Goal: Transaction & Acquisition: Book appointment/travel/reservation

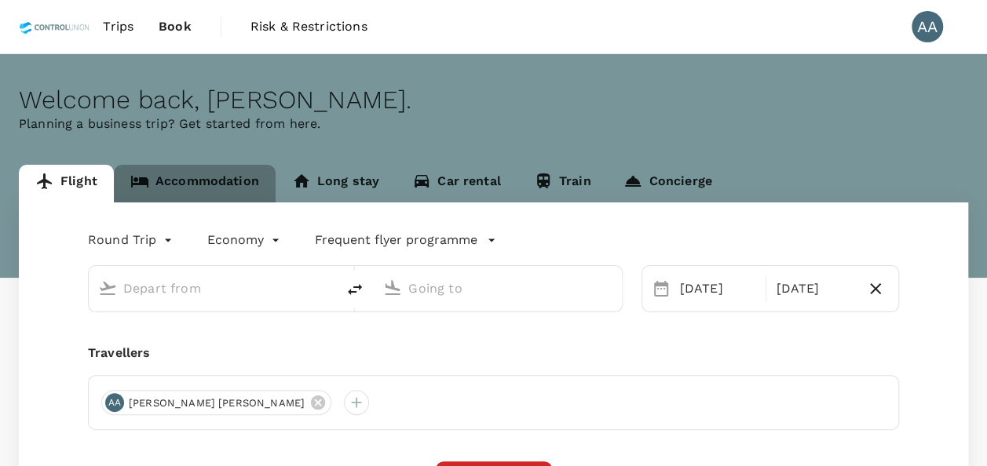
click at [210, 176] on link "Accommodation" at bounding box center [195, 184] width 162 height 38
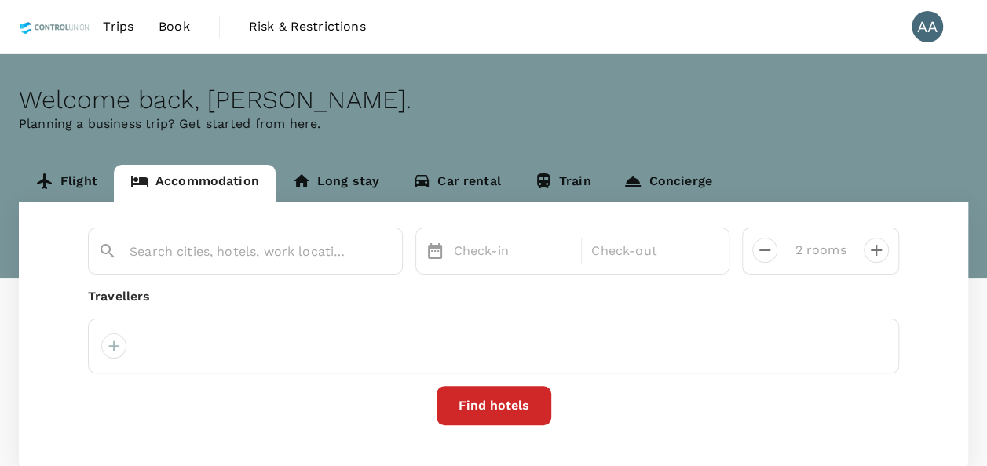
type input "Swiss-belinn [PERSON_NAME] [GEOGRAPHIC_DATA]"
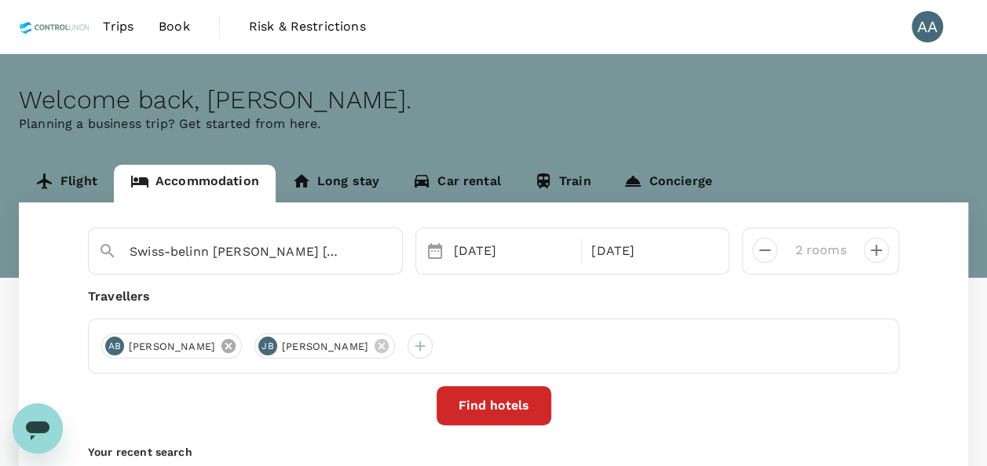
click at [236, 349] on icon at bounding box center [228, 346] width 14 height 14
click at [114, 342] on div at bounding box center [113, 346] width 25 height 25
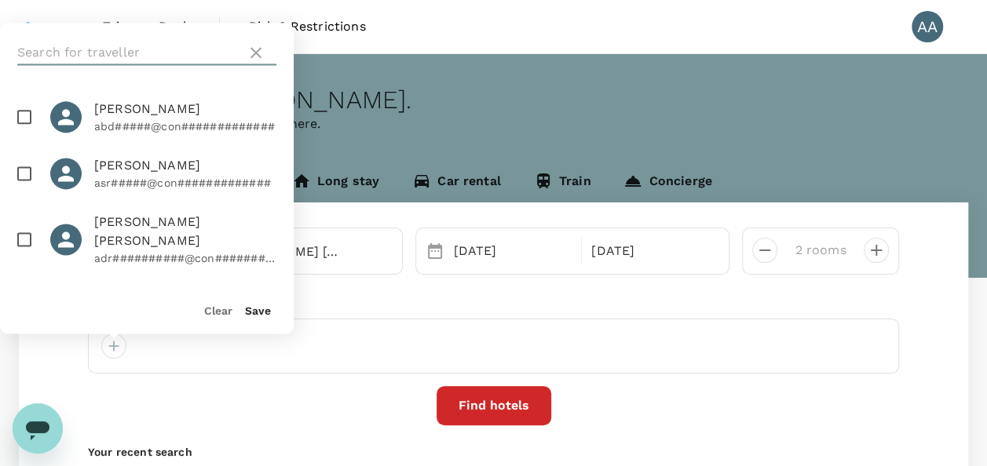
click at [121, 49] on input "text" at bounding box center [128, 52] width 223 height 25
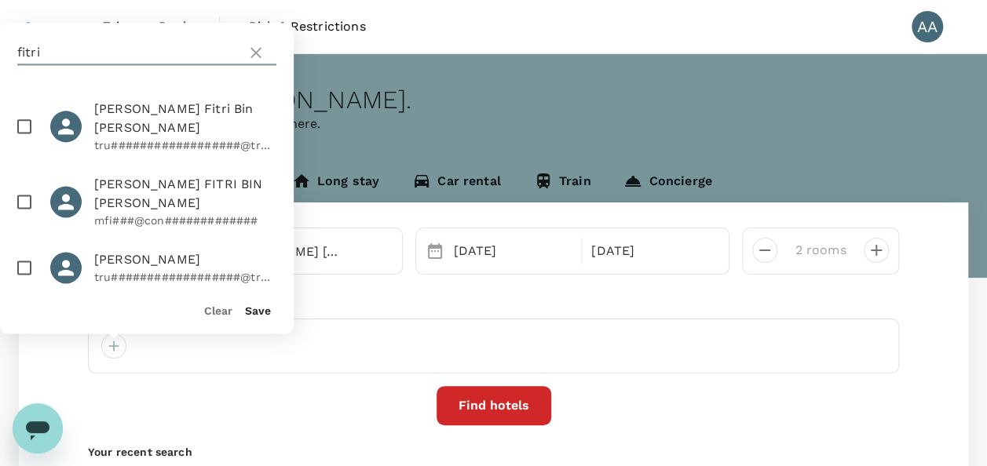
type input "fitri"
click at [25, 185] on input "checkbox" at bounding box center [24, 201] width 33 height 33
checkbox input "true"
click at [253, 313] on button "Save" at bounding box center [258, 311] width 26 height 13
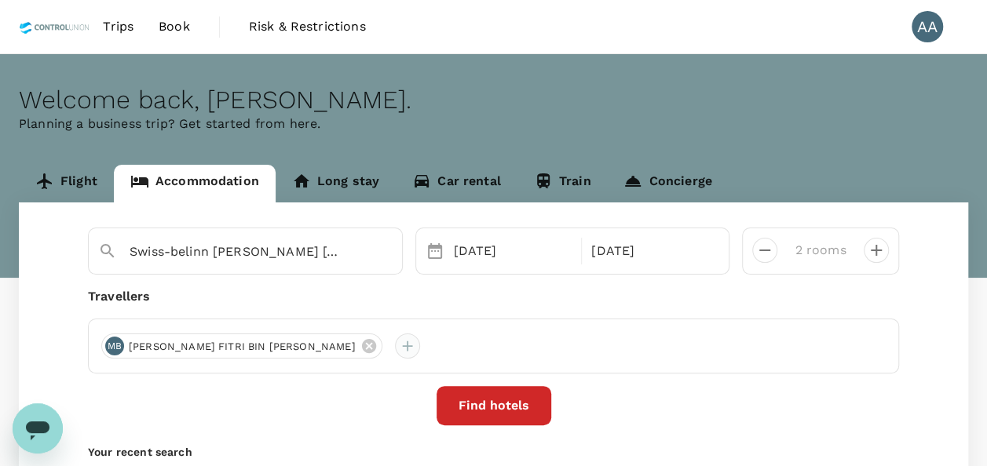
click at [395, 349] on div at bounding box center [407, 346] width 25 height 25
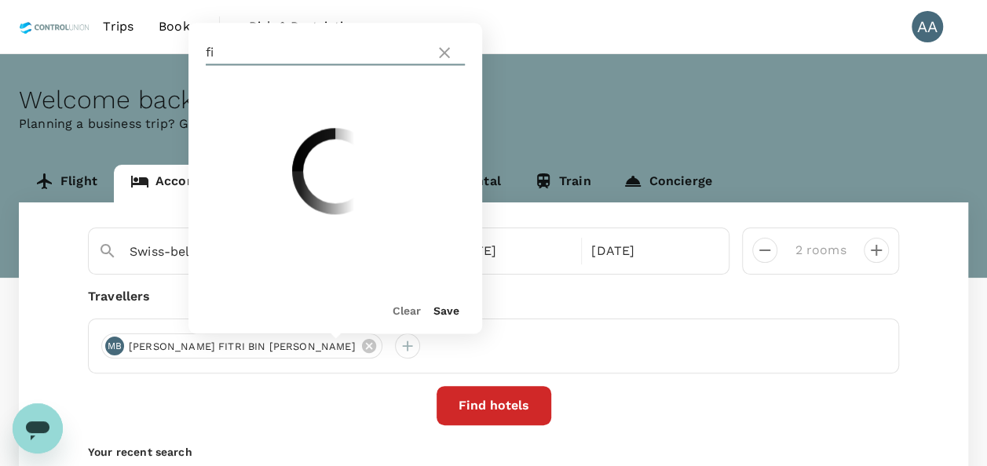
type input "f"
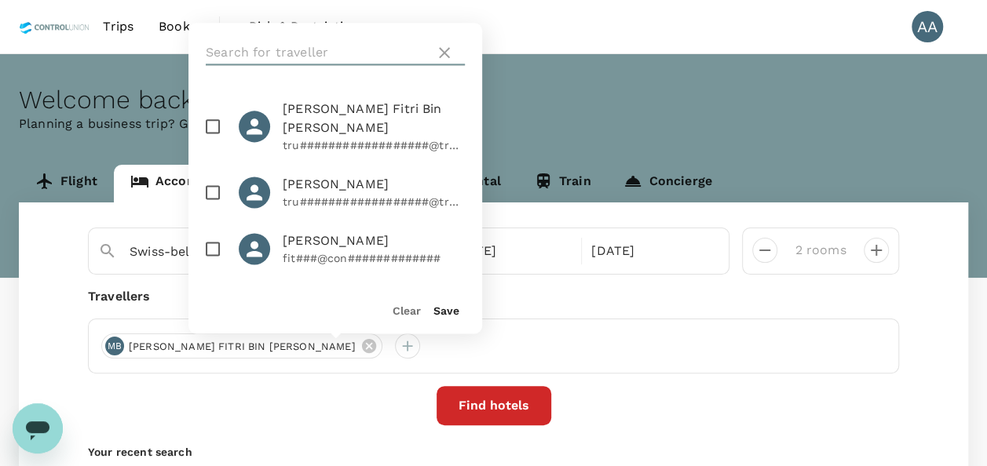
type input "b"
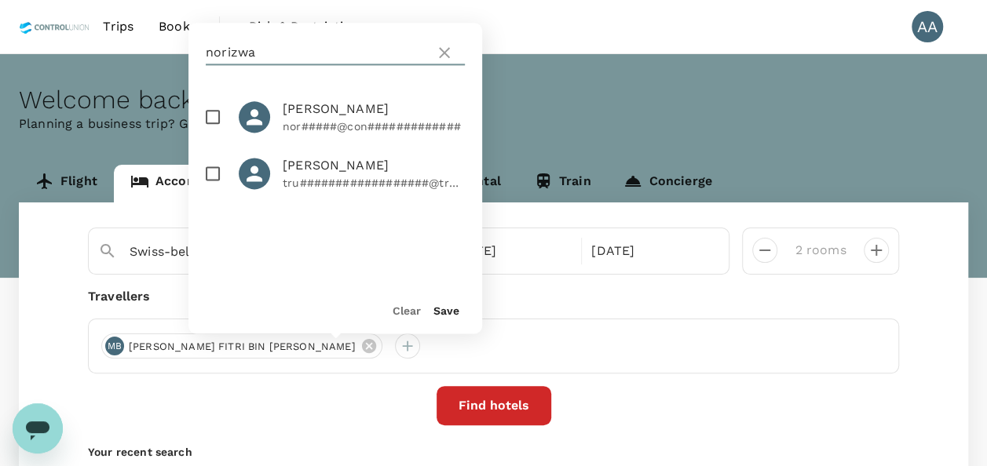
type input "norizwa"
click at [219, 118] on input "checkbox" at bounding box center [212, 117] width 33 height 33
checkbox input "true"
click at [451, 311] on button "Save" at bounding box center [446, 311] width 26 height 13
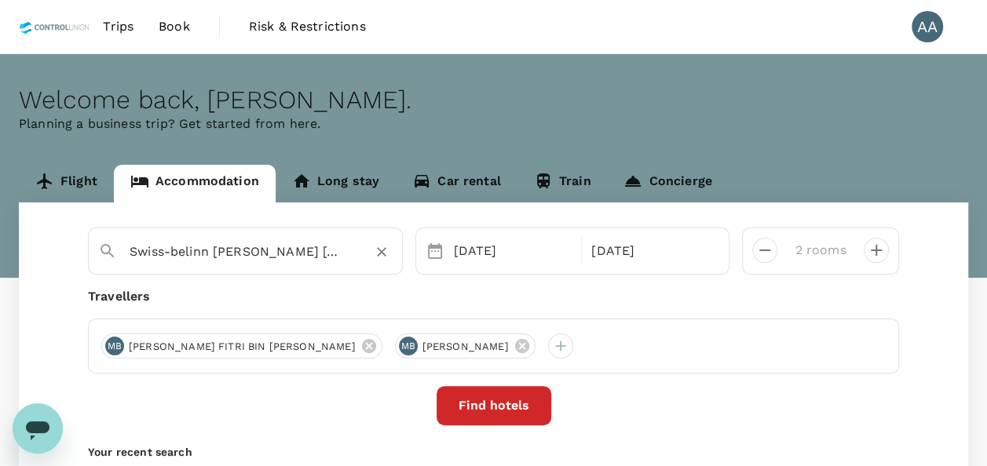
click at [381, 251] on icon "Clear" at bounding box center [381, 252] width 9 height 9
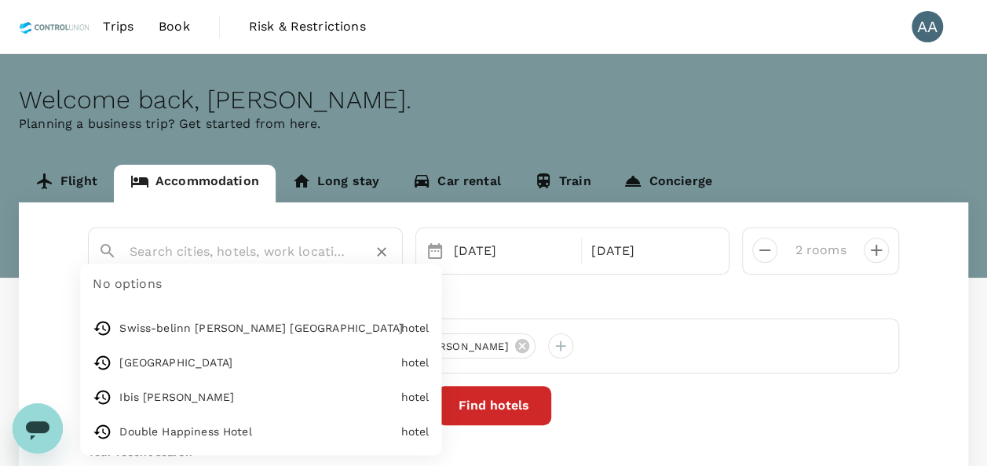
click at [254, 251] on input "text" at bounding box center [239, 252] width 219 height 24
paste input "[PERSON_NAME][GEOGRAPHIC_DATA]"
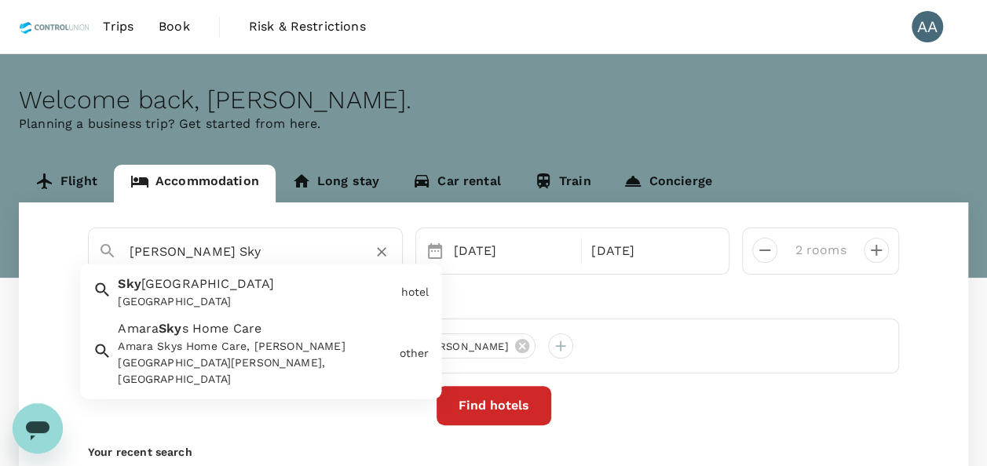
drag, startPoint x: 326, startPoint y: 254, endPoint x: 112, endPoint y: 251, distance: 214.4
click at [112, 251] on div "[PERSON_NAME] Sky" at bounding box center [239, 245] width 307 height 41
paste input "[GEOGRAPHIC_DATA]"
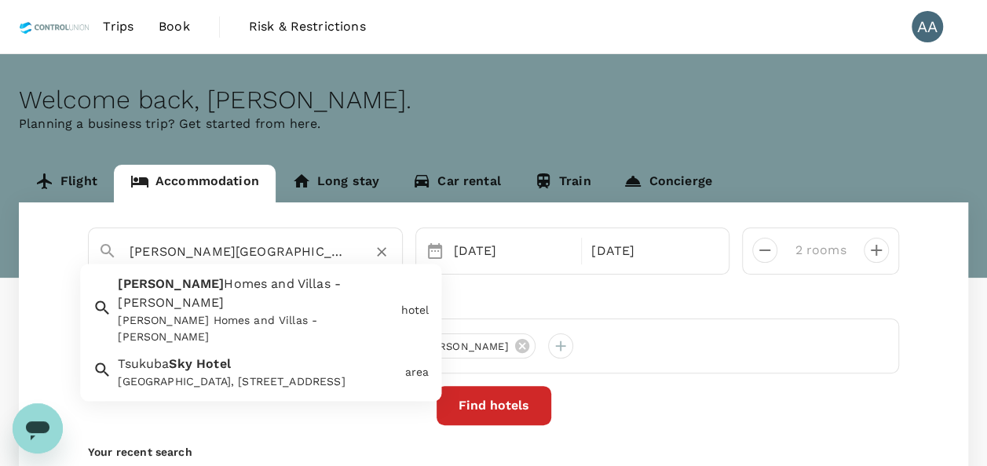
click at [317, 311] on li "[PERSON_NAME] Homes and Villas - [PERSON_NAME] [PERSON_NAME] Homes and Villas -…" at bounding box center [260, 311] width 361 height 80
type input "[PERSON_NAME] Homes and Villas - [PERSON_NAME]"
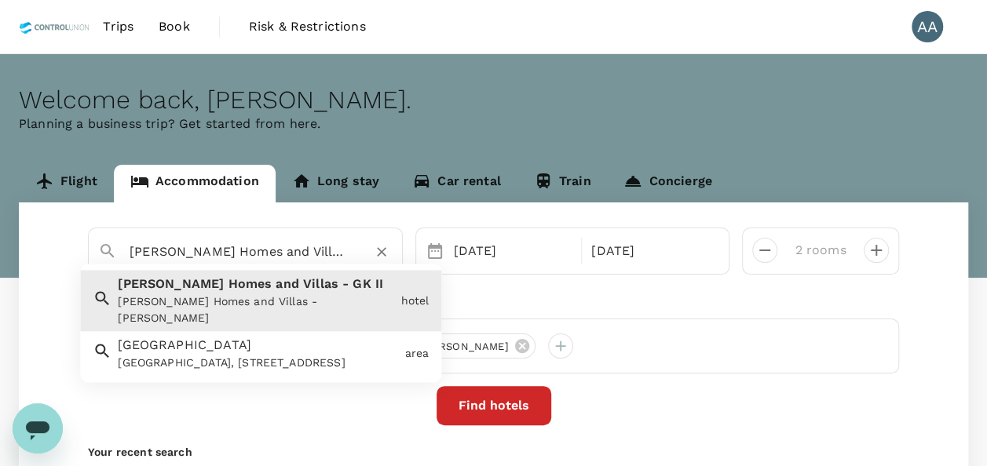
drag, startPoint x: 338, startPoint y: 251, endPoint x: 141, endPoint y: 274, distance: 198.4
click at [143, 275] on div "[PERSON_NAME] Homes and Villas - [PERSON_NAME] [PERSON_NAME] Homes and Villas -…" at bounding box center [245, 251] width 315 height 47
click at [333, 266] on ul "[PERSON_NAME] Homes and Villas - [PERSON_NAME] [PERSON_NAME] Homes and Villas -…" at bounding box center [260, 324] width 361 height 119
click at [352, 251] on div "[PERSON_NAME] Homes and Villas - [PERSON_NAME]" at bounding box center [261, 252] width 263 height 25
click at [382, 251] on icon "Clear" at bounding box center [381, 252] width 9 height 9
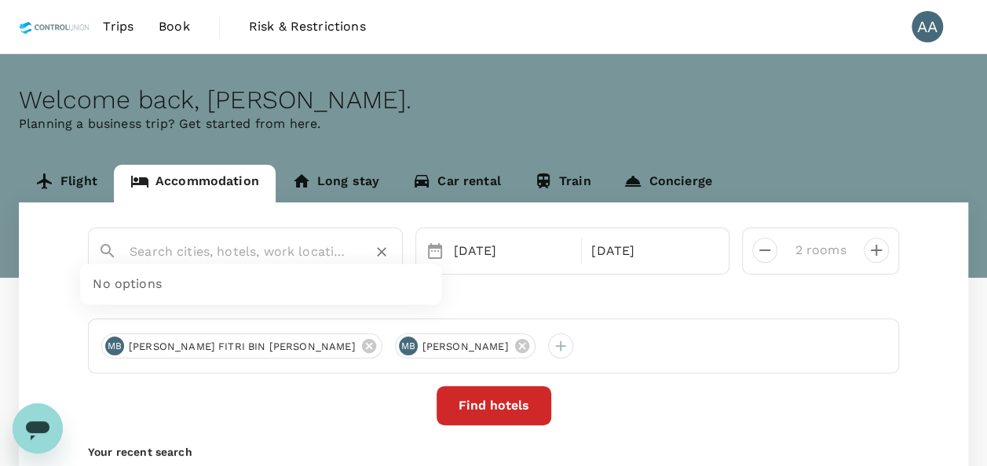
paste input "[PERSON_NAME][GEOGRAPHIC_DATA]"
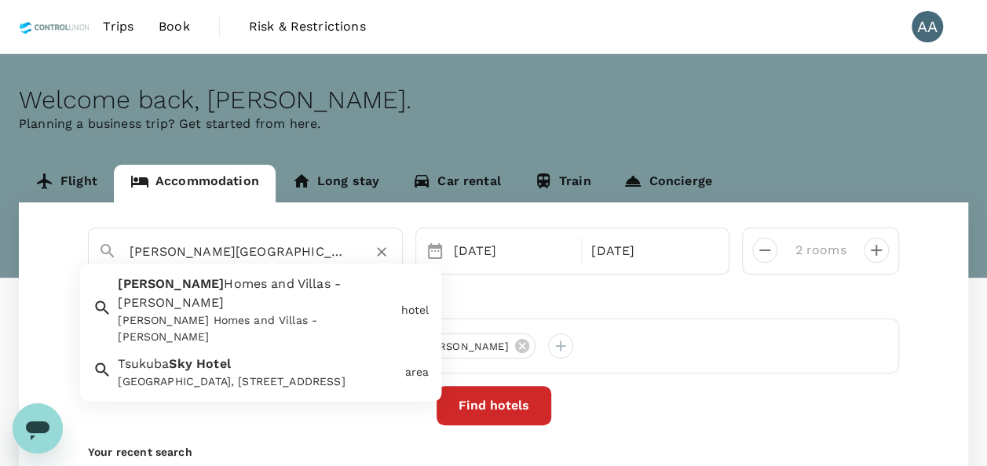
drag, startPoint x: 371, startPoint y: 254, endPoint x: 348, endPoint y: 247, distance: 23.8
click at [348, 247] on input "[PERSON_NAME][GEOGRAPHIC_DATA]" at bounding box center [239, 252] width 219 height 24
type input "[PERSON_NAME][GEOGRAPHIC_DATA]"
click at [512, 276] on div "[PERSON_NAME] Homes and Villas - [PERSON_NAME] [PERSON_NAME] Homes and Villas -…" at bounding box center [493, 370] width 949 height 335
click at [307, 247] on input "text" at bounding box center [239, 252] width 219 height 24
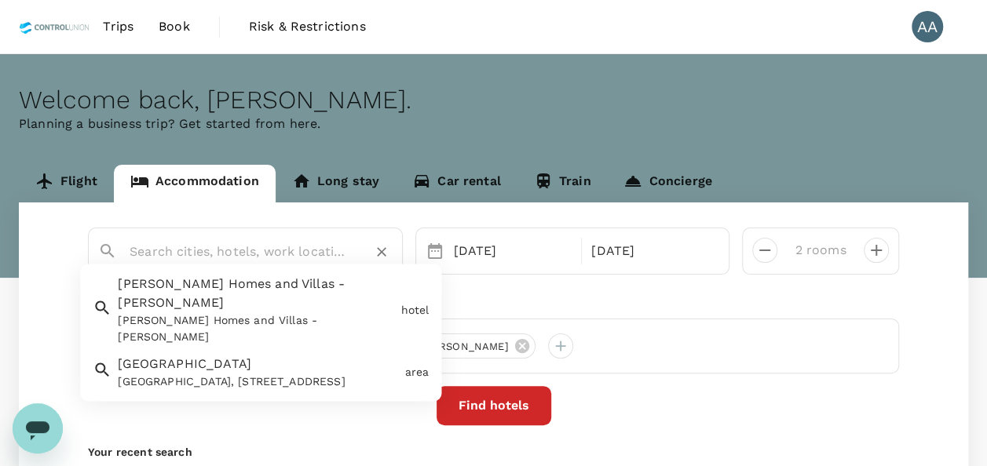
paste input "[PERSON_NAME][GEOGRAPHIC_DATA]"
type input "[PERSON_NAME][GEOGRAPHIC_DATA]"
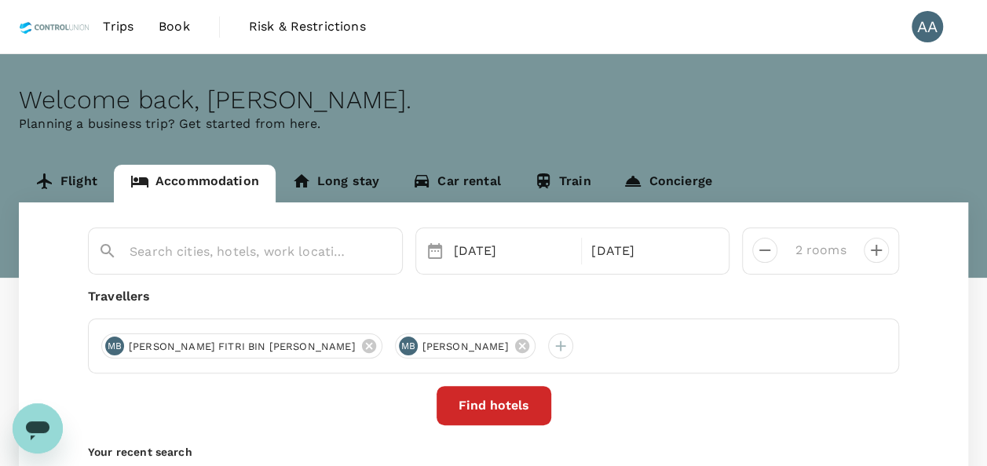
click at [474, 292] on div "Travellers" at bounding box center [493, 296] width 811 height 19
click at [320, 260] on input "text" at bounding box center [239, 252] width 219 height 24
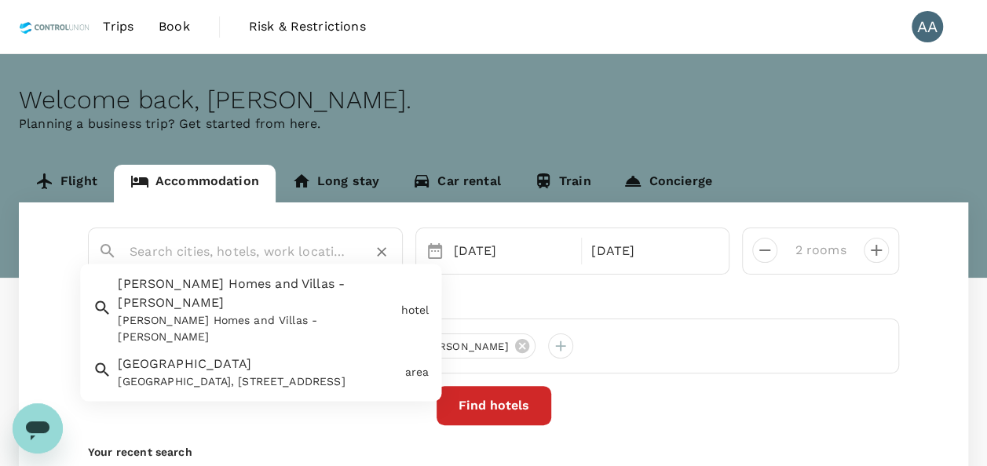
paste input "[PERSON_NAME][GEOGRAPHIC_DATA]"
click at [283, 291] on span "Homes and Villas - [PERSON_NAME]" at bounding box center [229, 294] width 223 height 34
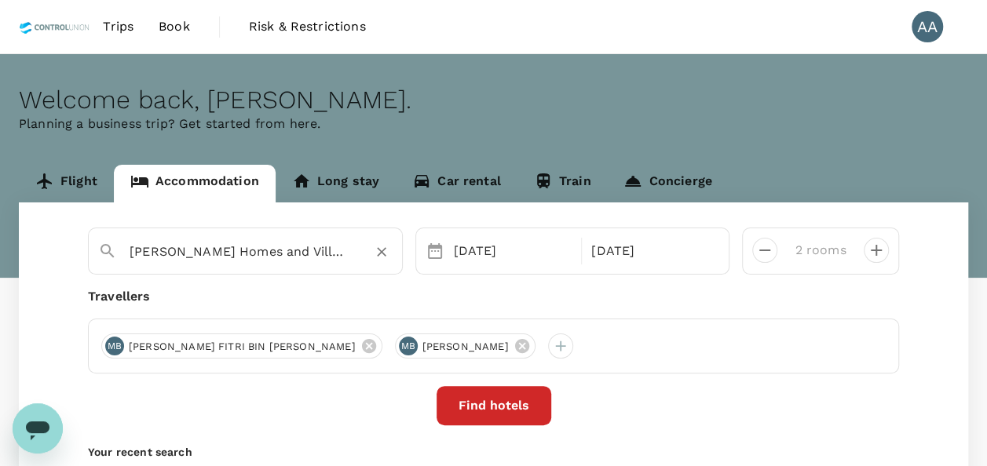
type input "[PERSON_NAME] Homes and Villas - [PERSON_NAME]"
click at [480, 253] on div "[DATE]" at bounding box center [513, 251] width 131 height 31
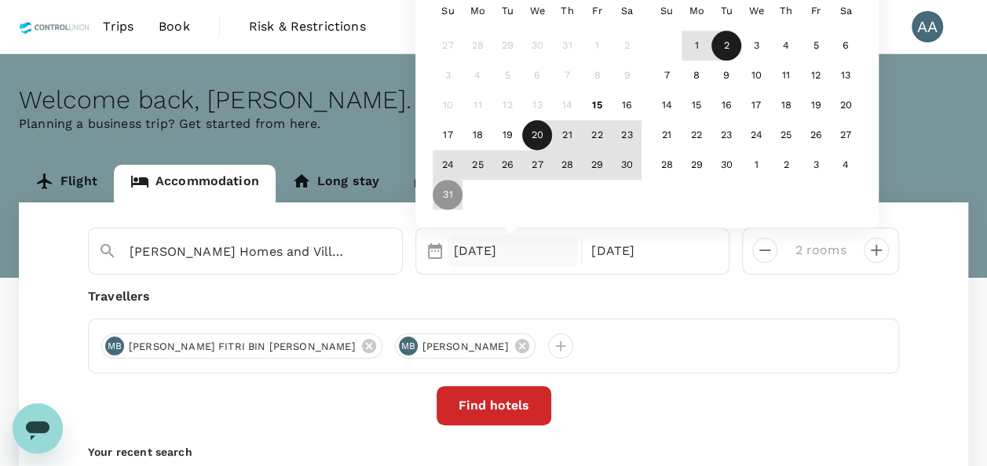
click at [534, 138] on div "20" at bounding box center [537, 136] width 30 height 30
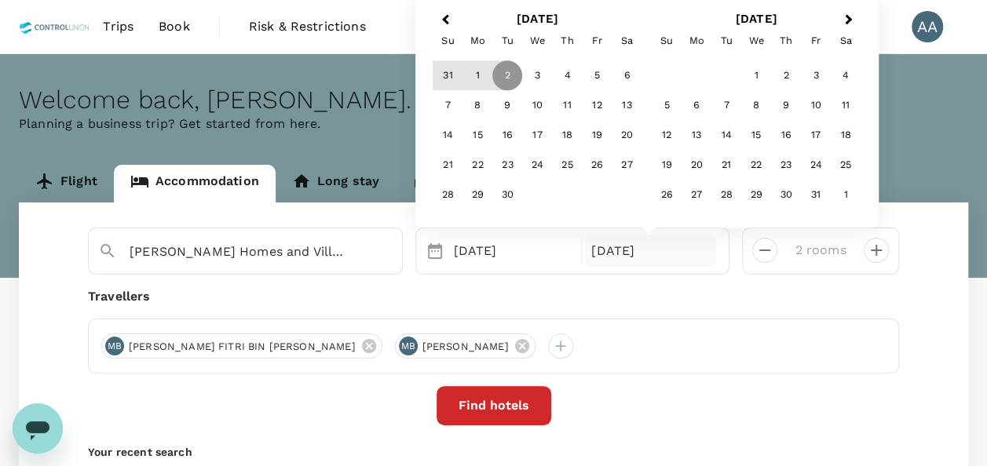
click at [617, 236] on div "[DATE]" at bounding box center [650, 251] width 131 height 31
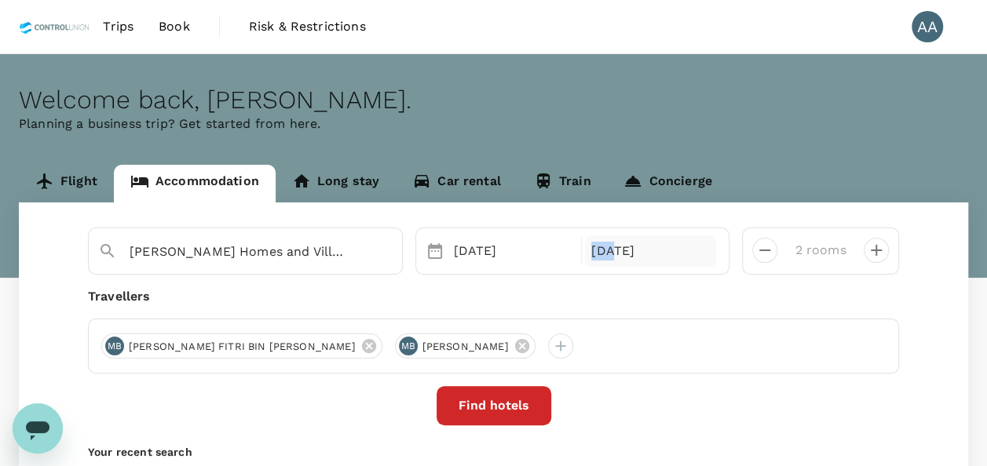
click at [612, 236] on div "Selected date: [DATE] [DATE] Sep" at bounding box center [572, 251] width 315 height 47
drag, startPoint x: 612, startPoint y: 236, endPoint x: 613, endPoint y: 247, distance: 11.9
click at [613, 247] on div "[DATE]" at bounding box center [650, 251] width 131 height 31
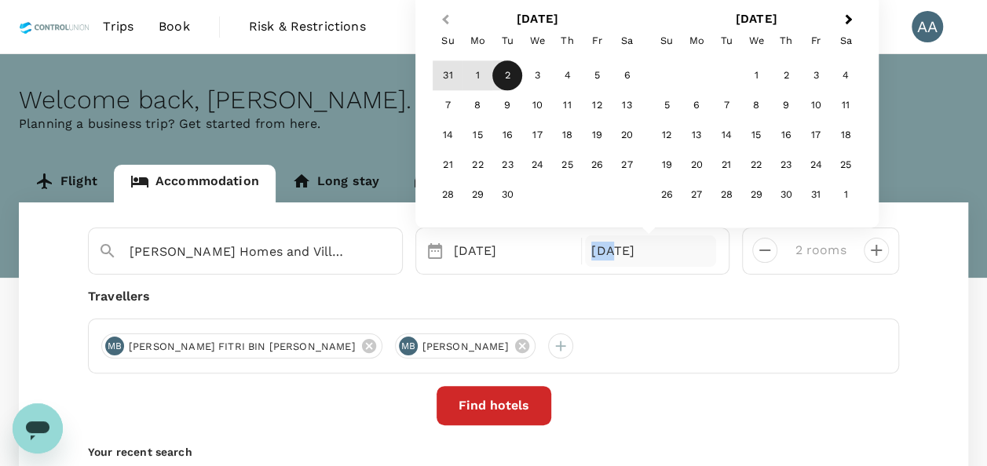
click at [445, 24] on span "Previous Month" at bounding box center [445, 20] width 0 height 18
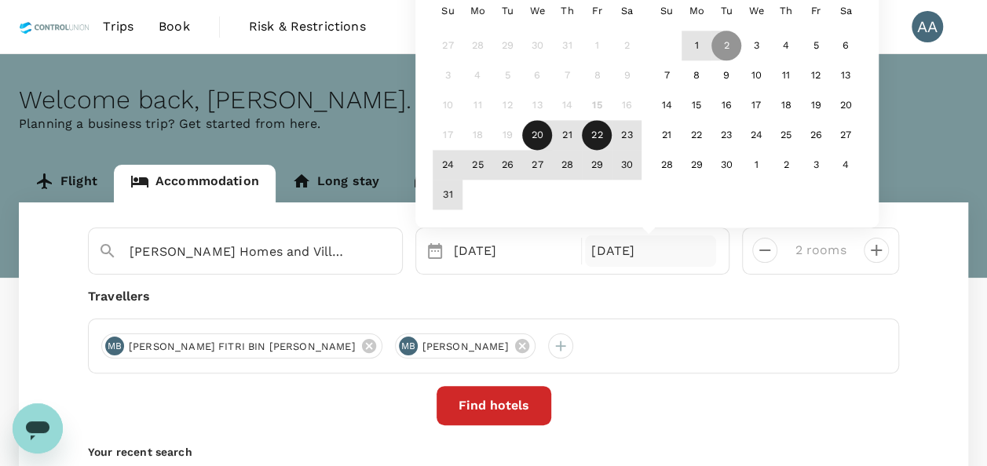
click at [605, 141] on div "22" at bounding box center [597, 136] width 30 height 30
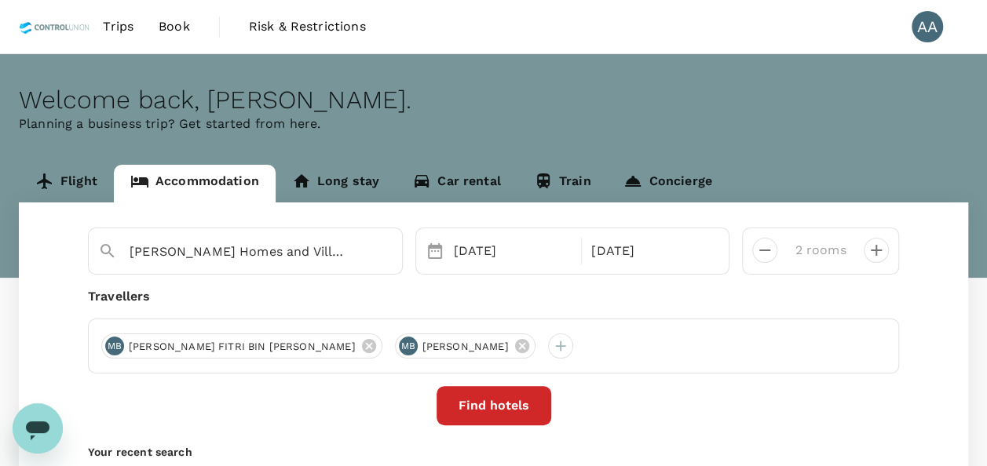
click at [686, 312] on div "Travellers MB [PERSON_NAME] FITRI BIN [PERSON_NAME] MB MOHD NORIZWAN BIN AKUN" at bounding box center [493, 330] width 811 height 86
click at [504, 399] on button "Find hotels" at bounding box center [494, 405] width 115 height 39
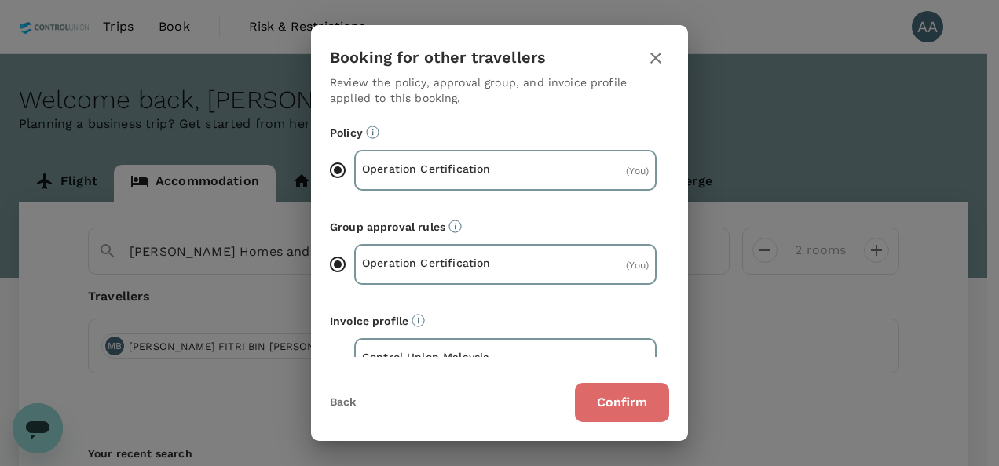
click at [592, 408] on button "Confirm" at bounding box center [622, 402] width 94 height 39
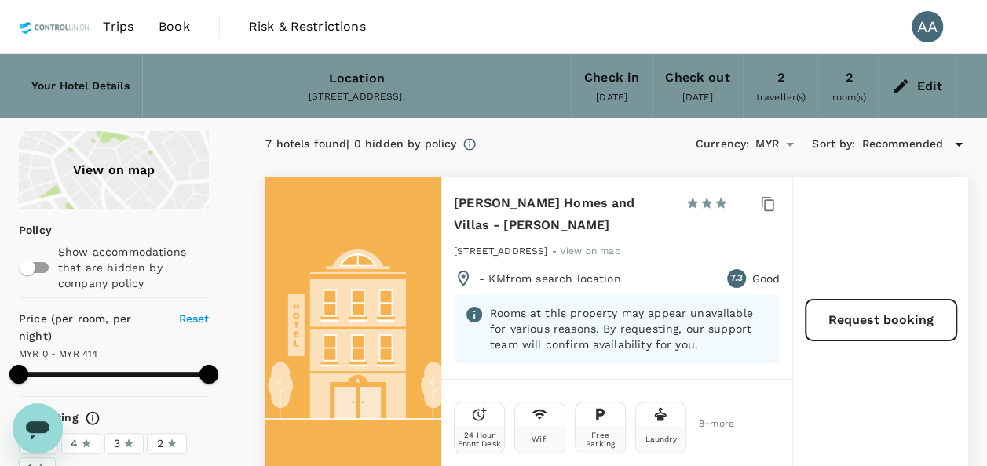
type input "413"
click at [904, 84] on icon at bounding box center [901, 86] width 14 height 14
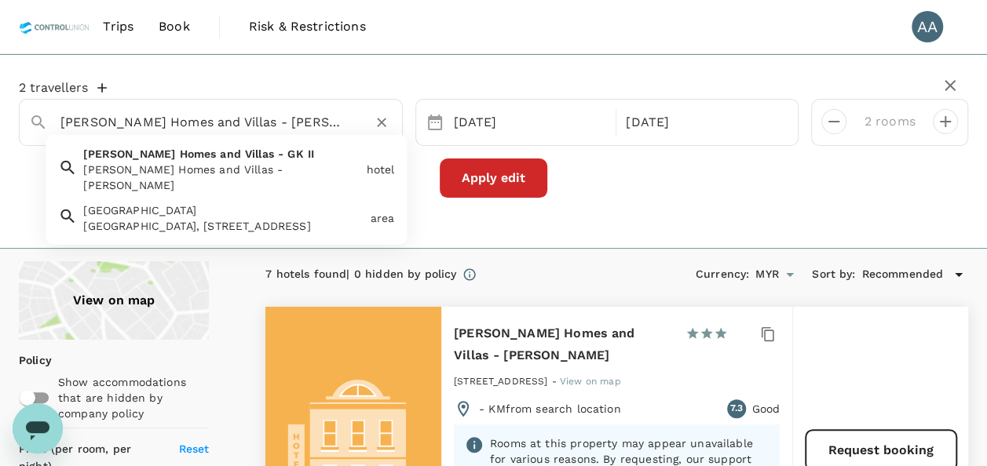
drag, startPoint x: 262, startPoint y: 126, endPoint x: 0, endPoint y: 129, distance: 262.3
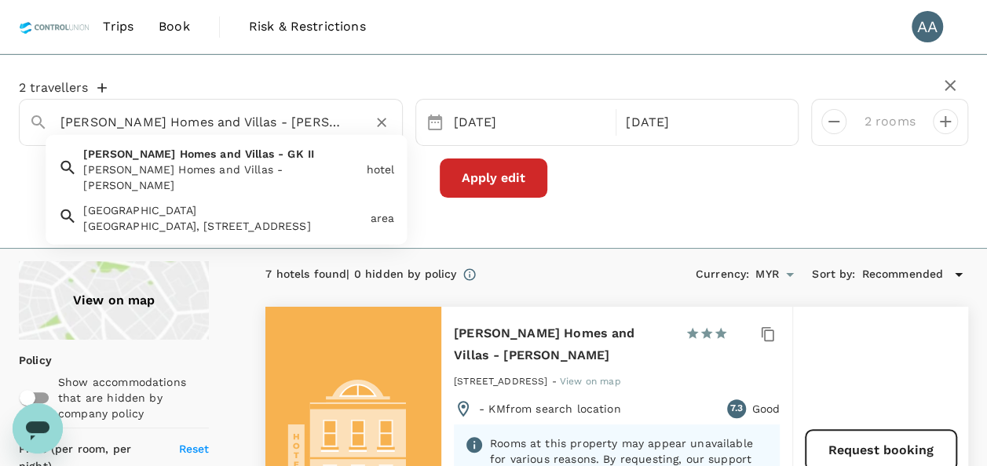
drag, startPoint x: 296, startPoint y: 129, endPoint x: 31, endPoint y: 119, distance: 265.6
click at [38, 119] on div "[PERSON_NAME] Homes and Villas - [PERSON_NAME]" at bounding box center [204, 116] width 376 height 39
paste input "[GEOGRAPHIC_DATA][PERSON_NAME]"
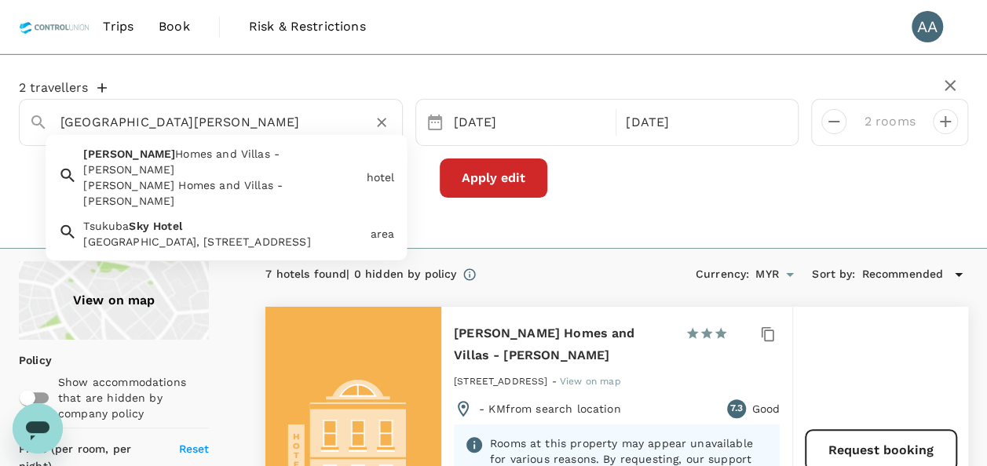
click at [31, 119] on icon at bounding box center [38, 122] width 19 height 19
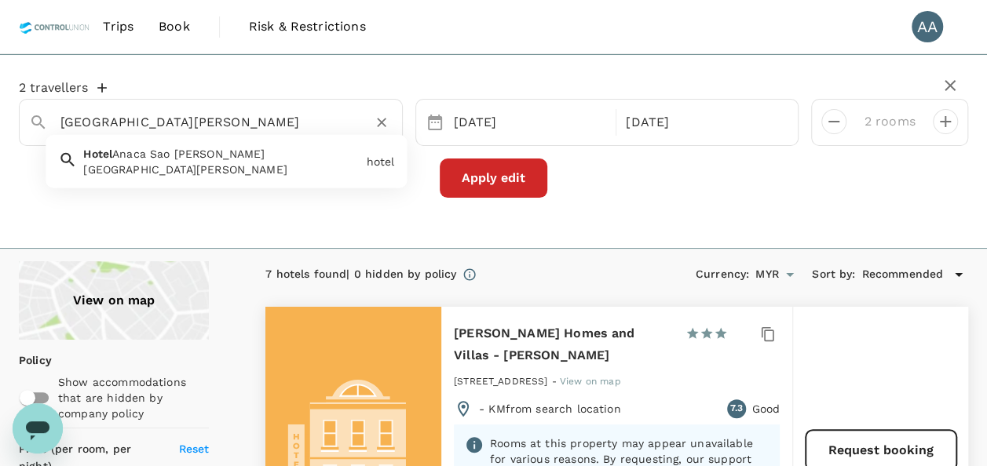
click at [270, 112] on input "[GEOGRAPHIC_DATA][PERSON_NAME]" at bounding box center [204, 122] width 288 height 24
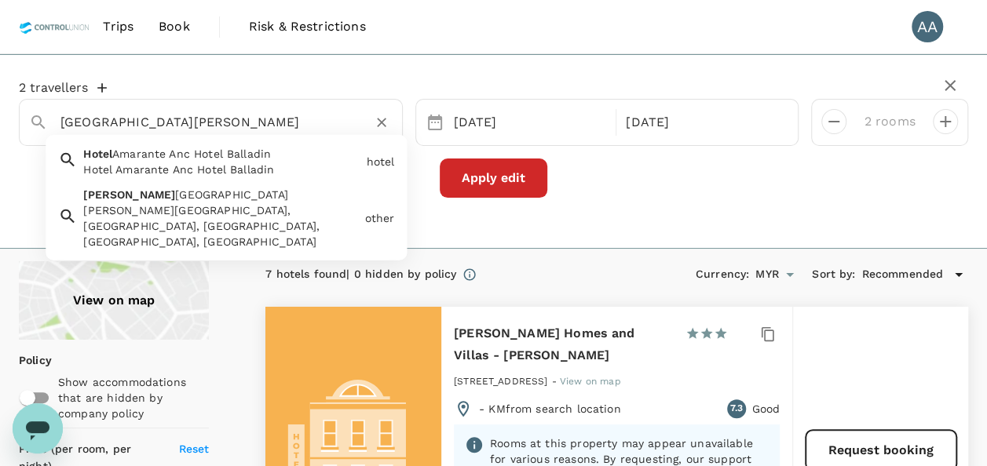
click at [173, 118] on input "[GEOGRAPHIC_DATA][PERSON_NAME]" at bounding box center [204, 122] width 288 height 24
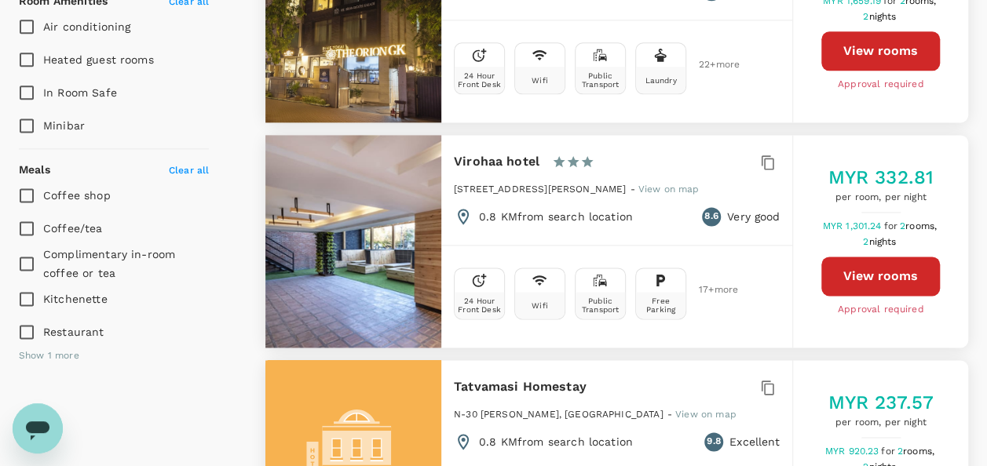
scroll to position [1021, 0]
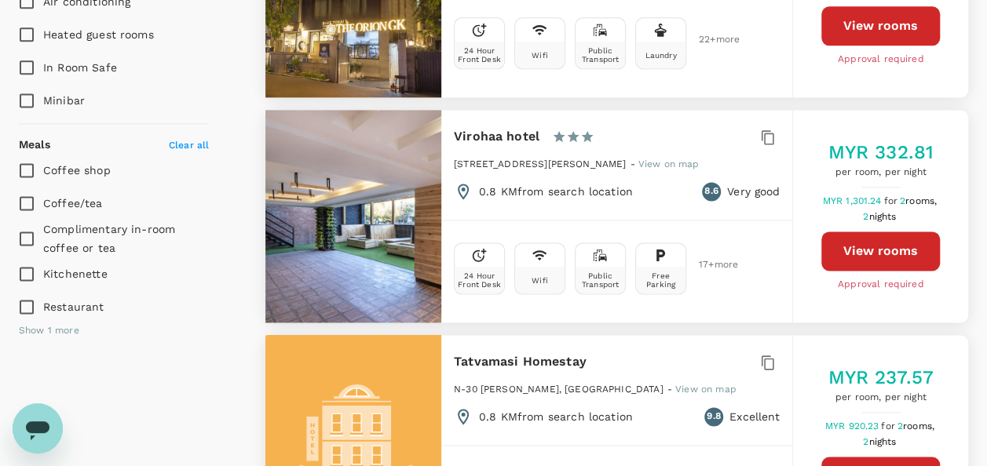
type input "[PERSON_NAME] Homes and Villas - [PERSON_NAME]"
type input "413"
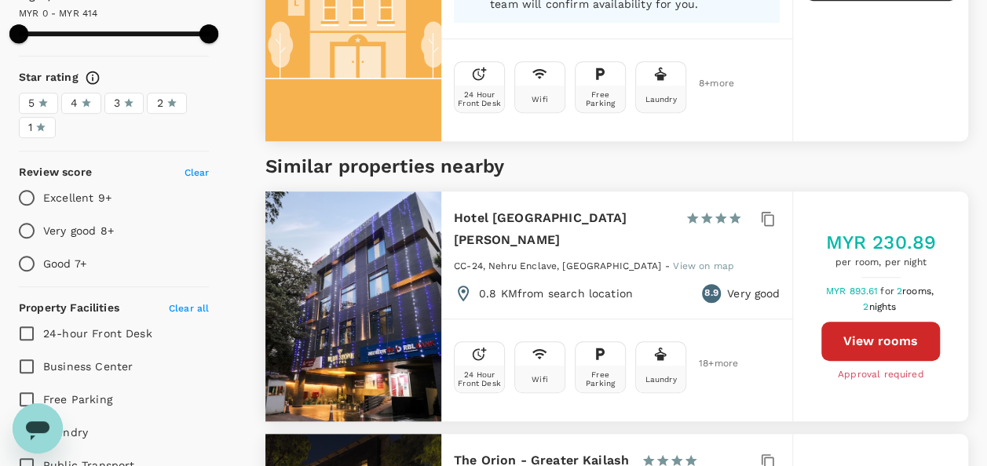
scroll to position [0, 0]
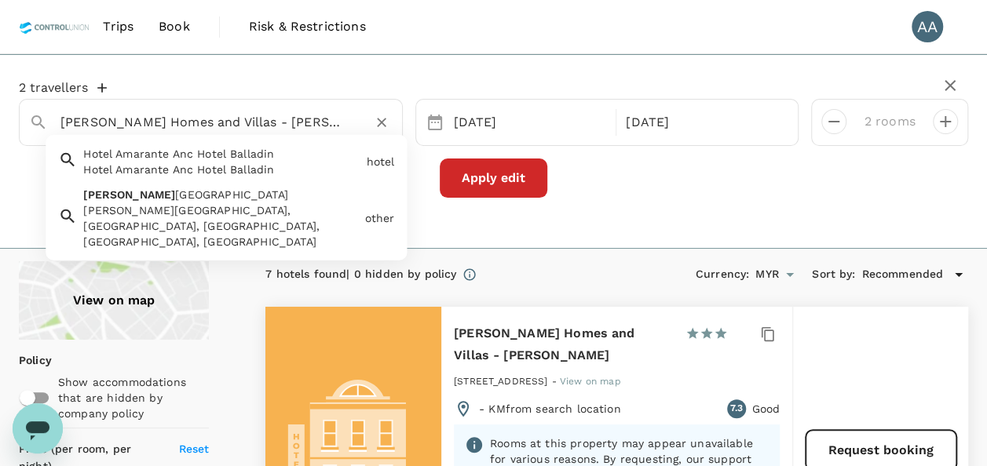
drag, startPoint x: 275, startPoint y: 115, endPoint x: 38, endPoint y: 134, distance: 237.2
click at [38, 134] on div "[PERSON_NAME] Homes and Villas - [PERSON_NAME]" at bounding box center [204, 116] width 376 height 39
click at [779, 210] on div "2 travellers [PERSON_NAME] Homes and Villas - [PERSON_NAME] Hotel [PERSON_NAME]…" at bounding box center [493, 151] width 987 height 195
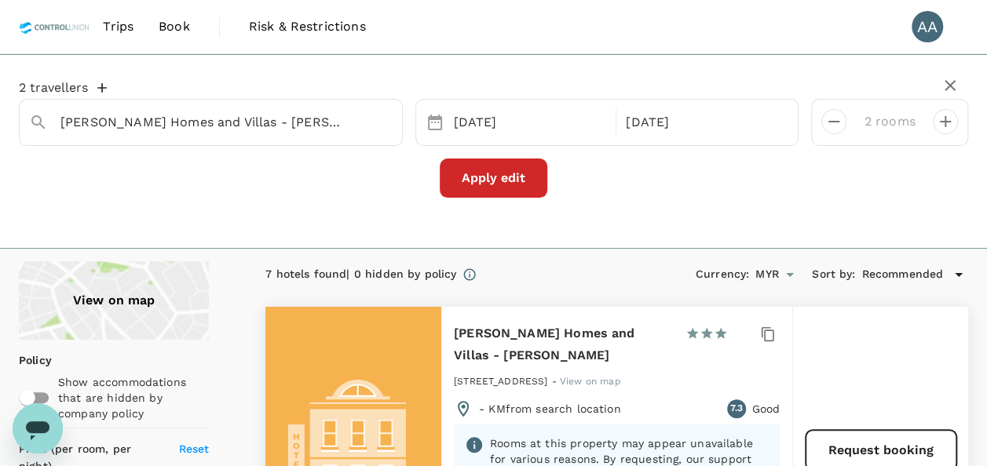
click at [496, 185] on button "Apply edit" at bounding box center [494, 178] width 108 height 39
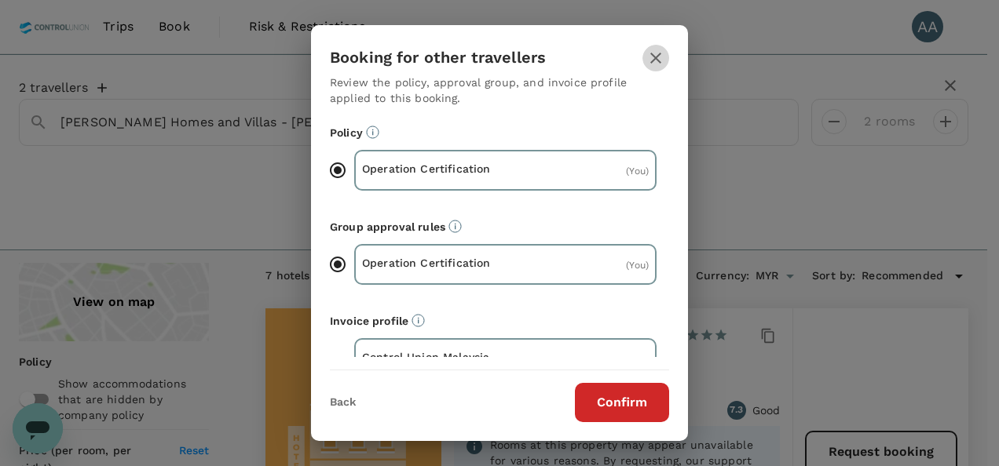
click at [652, 57] on icon "button" at bounding box center [655, 58] width 19 height 19
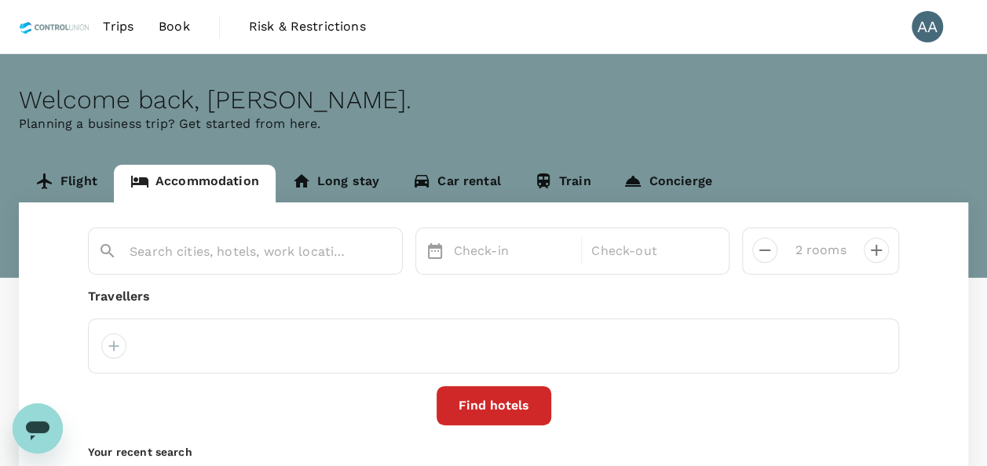
type input "[PERSON_NAME] Homes and Villas - [PERSON_NAME]"
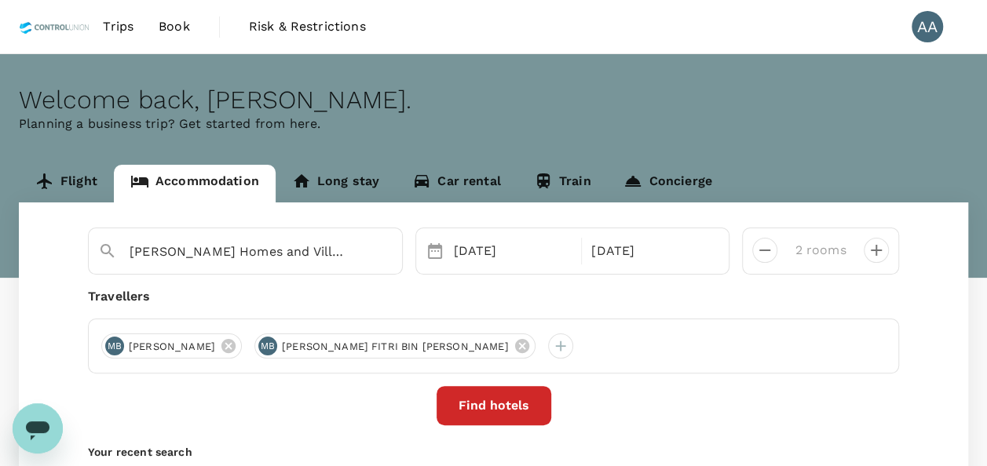
click at [350, 270] on div "[PERSON_NAME] Homes and Villas - [PERSON_NAME]" at bounding box center [245, 251] width 315 height 47
click at [349, 256] on div "[PERSON_NAME] Homes and Villas - [PERSON_NAME]" at bounding box center [261, 252] width 263 height 25
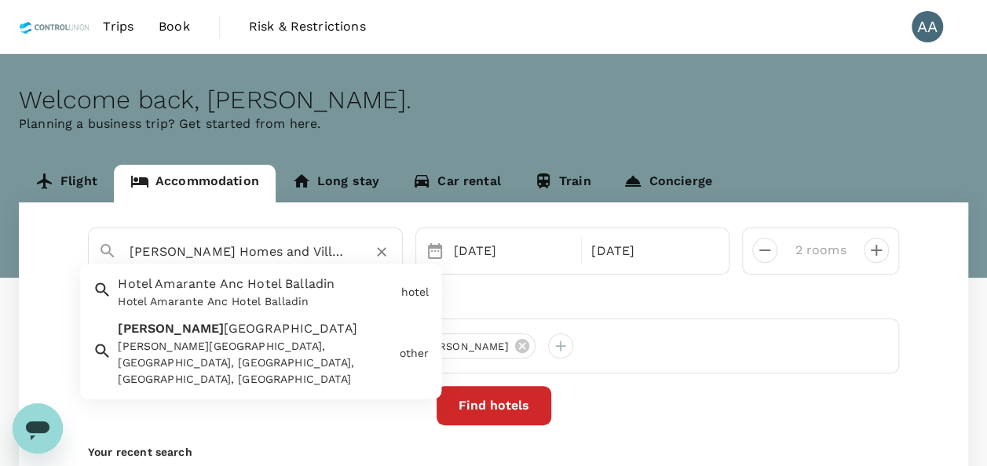
click at [349, 256] on div "[PERSON_NAME] Homes and Villas - [PERSON_NAME]" at bounding box center [261, 252] width 263 height 25
click at [380, 250] on icon "Clear" at bounding box center [382, 252] width 16 height 16
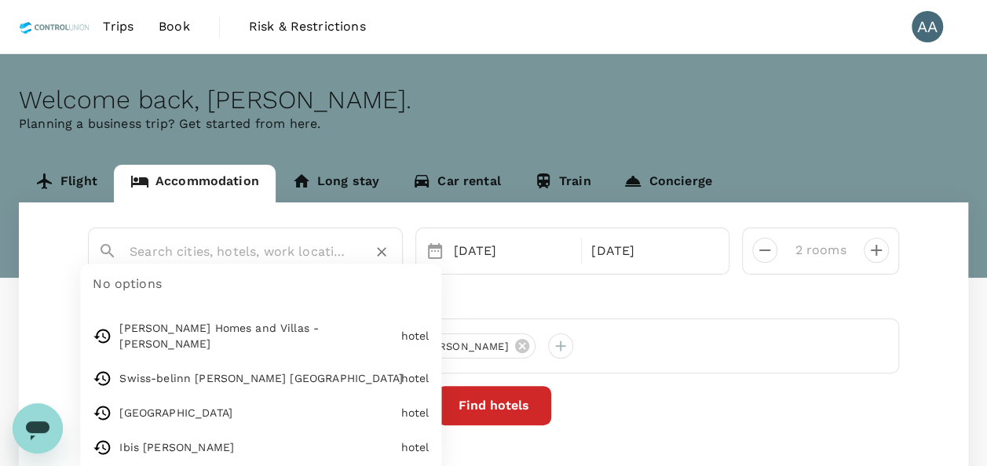
click at [240, 250] on input "text" at bounding box center [239, 252] width 219 height 24
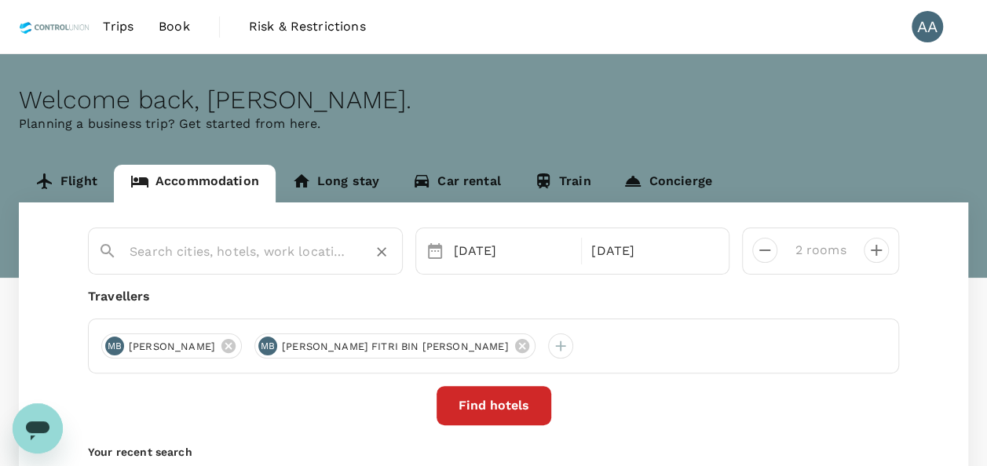
paste input "Hotel [PERSON_NAME] Sky"
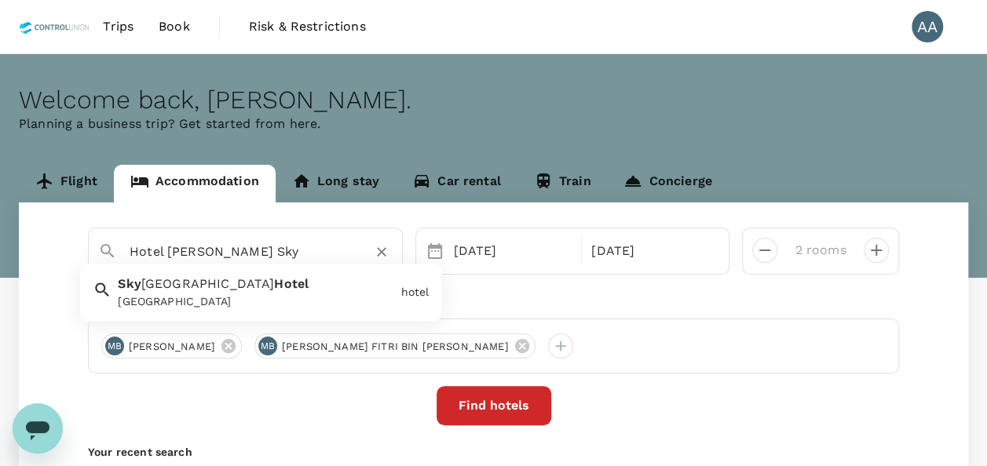
click at [237, 249] on input "Hotel [PERSON_NAME] Sky" at bounding box center [239, 252] width 219 height 24
click at [240, 247] on input "Hotel [PERSON_NAME] Sky" at bounding box center [239, 252] width 219 height 24
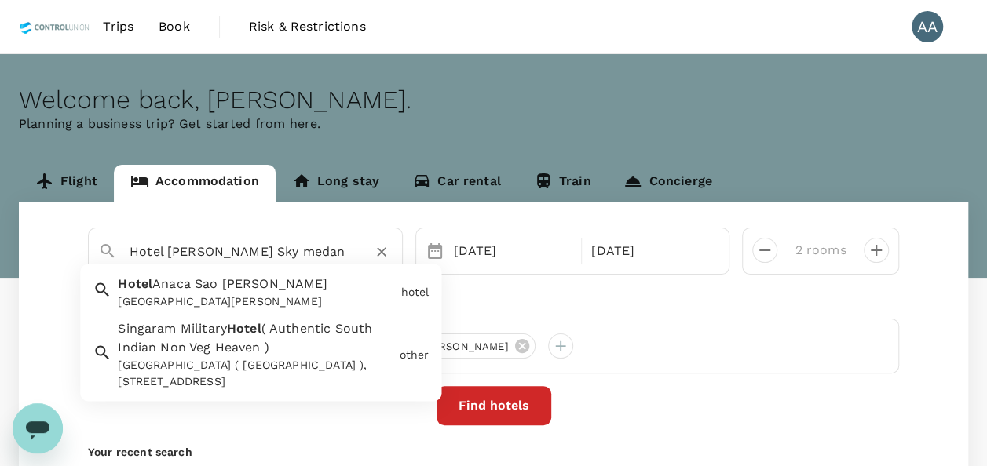
scroll to position [79, 0]
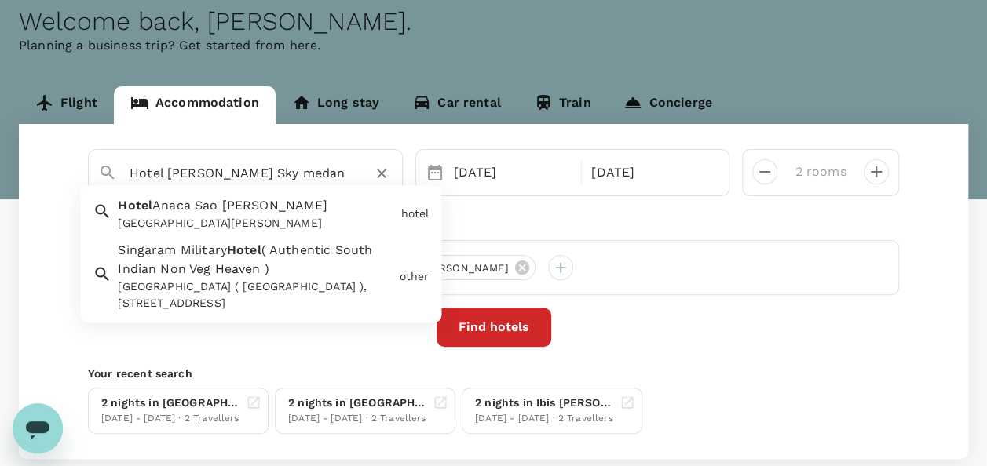
type input "Hotel [PERSON_NAME] Sky medan"
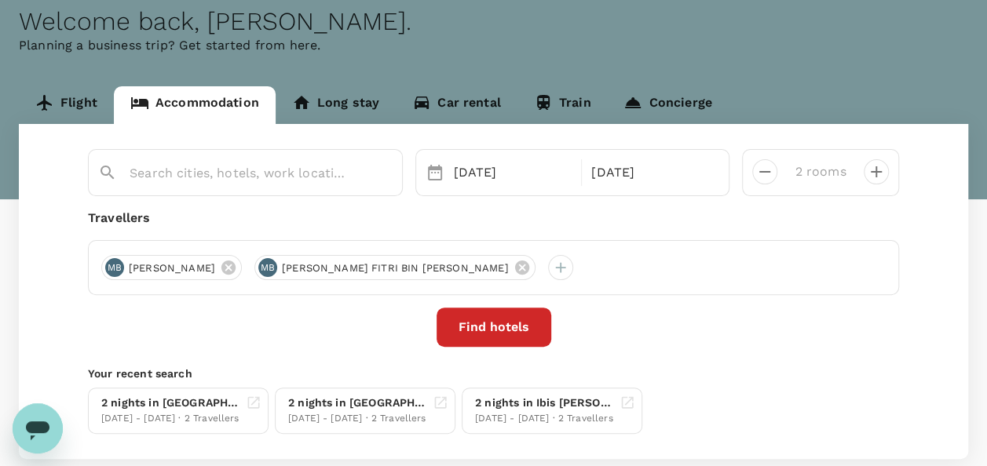
click at [699, 324] on div "Find hotels" at bounding box center [493, 327] width 811 height 39
click at [45, 430] on icon "Open messaging window" at bounding box center [38, 431] width 24 height 19
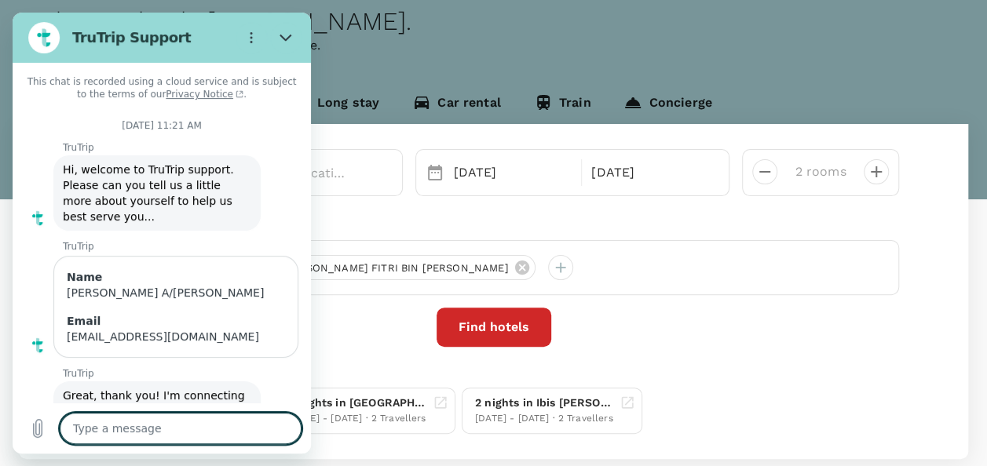
scroll to position [1321, 0]
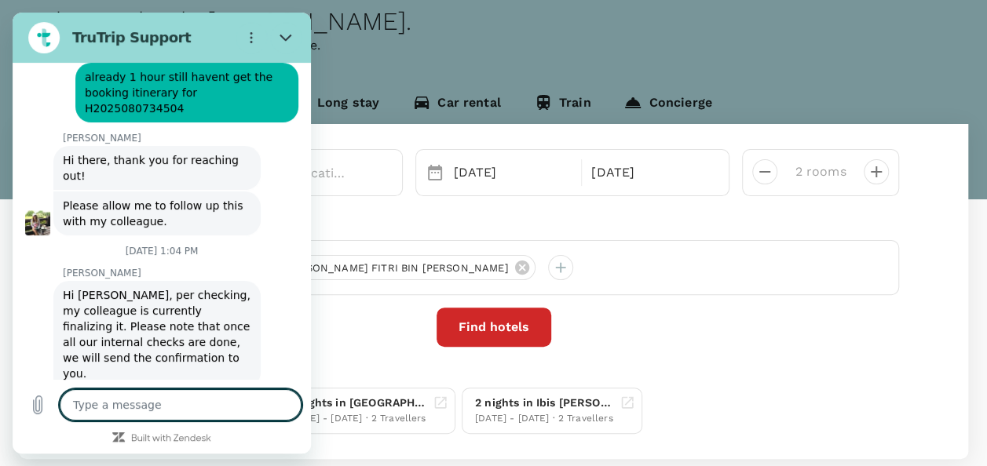
click at [177, 413] on textarea at bounding box center [181, 405] width 242 height 31
type textarea "h"
type textarea "x"
type textarea "hi"
type textarea "x"
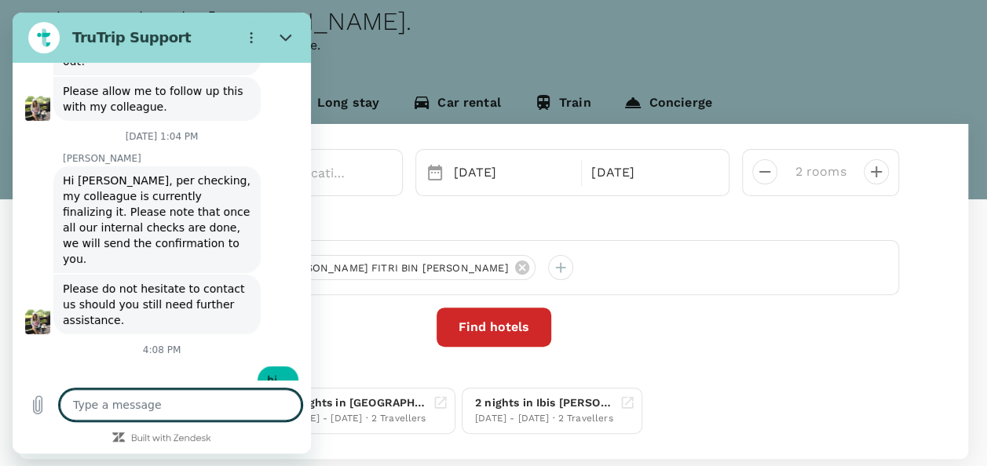
scroll to position [1434, 0]
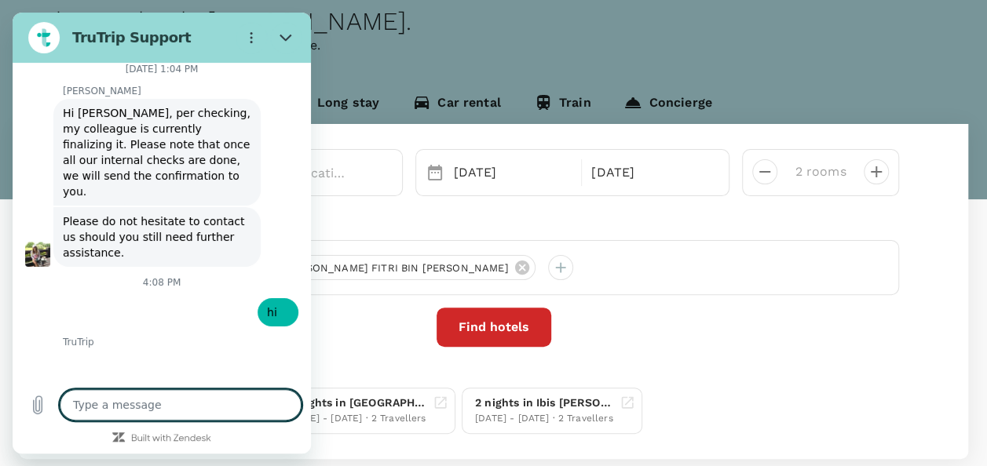
type textarea "x"
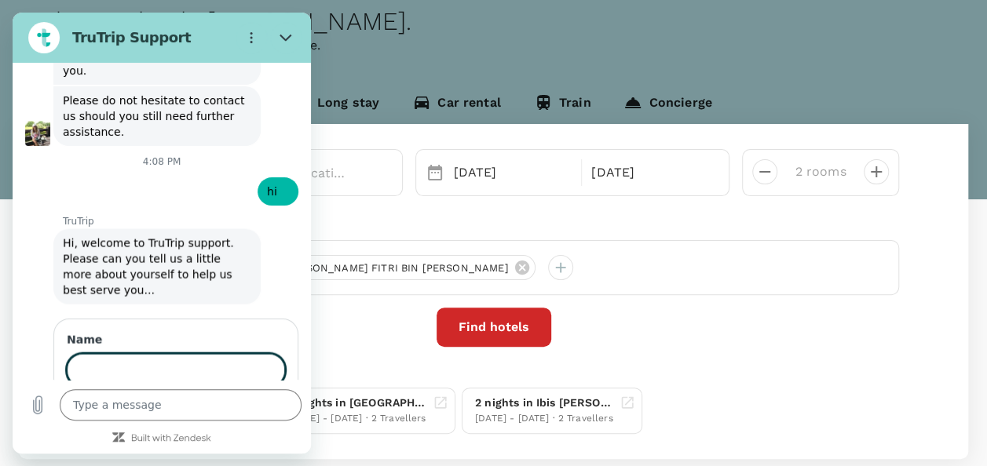
scroll to position [1622, 0]
click at [132, 354] on input "Name" at bounding box center [176, 370] width 218 height 33
type input "[PERSON_NAME] A/[PERSON_NAME]"
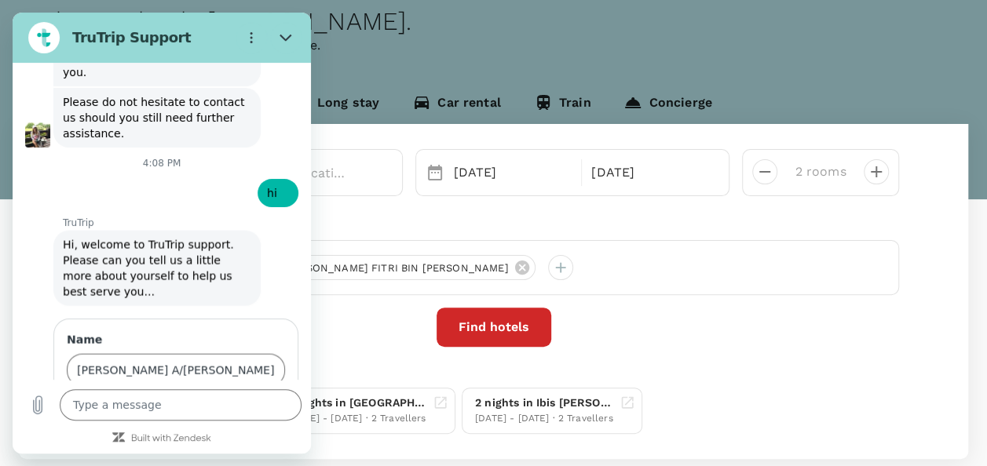
click at [246, 406] on span "Next" at bounding box center [259, 415] width 26 height 19
type textarea "x"
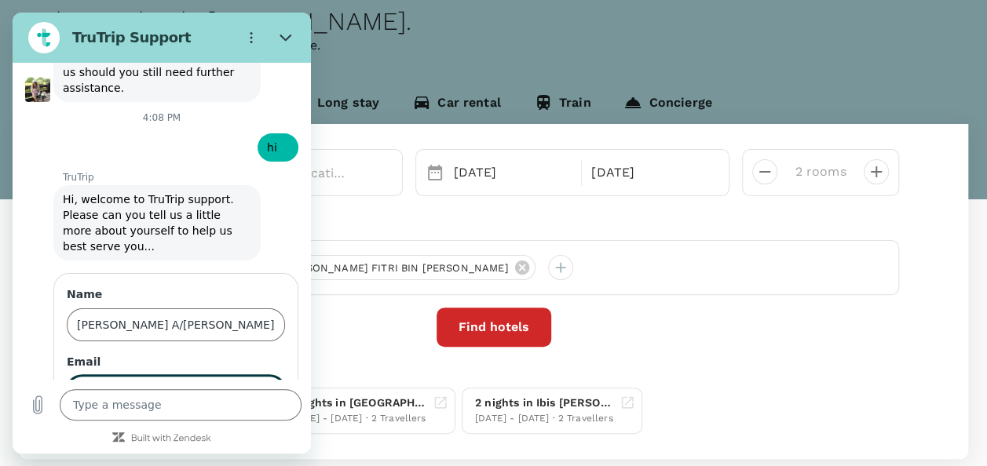
scroll to position [1690, 0]
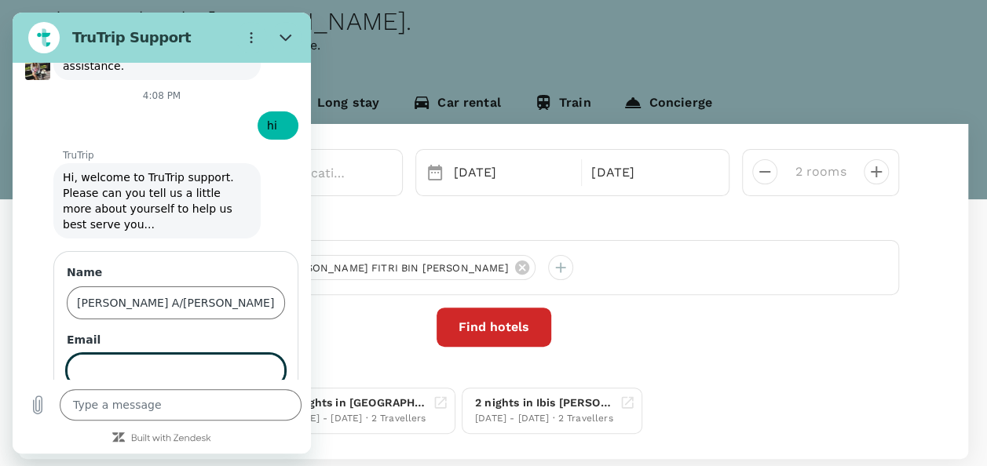
click at [152, 354] on input "Email" at bounding box center [176, 370] width 218 height 33
type input "[EMAIL_ADDRESS][DOMAIN_NAME]"
click at [244, 406] on span "Send" at bounding box center [257, 415] width 27 height 19
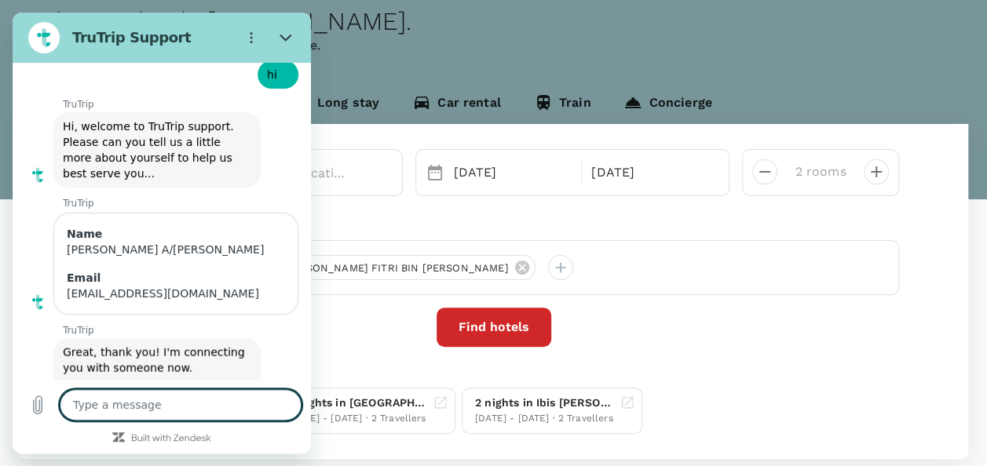
scroll to position [1744, 0]
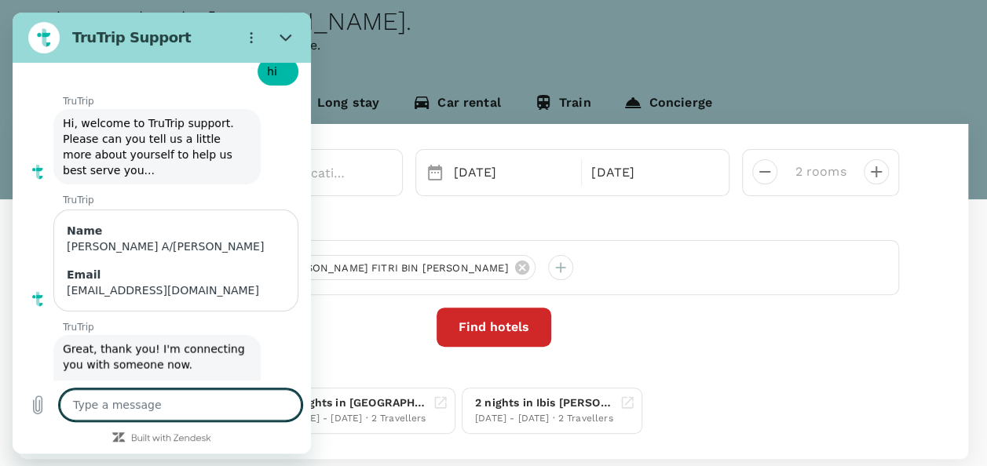
type textarea "x"
click at [203, 399] on textarea at bounding box center [181, 405] width 242 height 31
paste textarea "Hotel [PERSON_NAME] Sky"
type textarea "Hotel [PERSON_NAME] Sky"
type textarea "x"
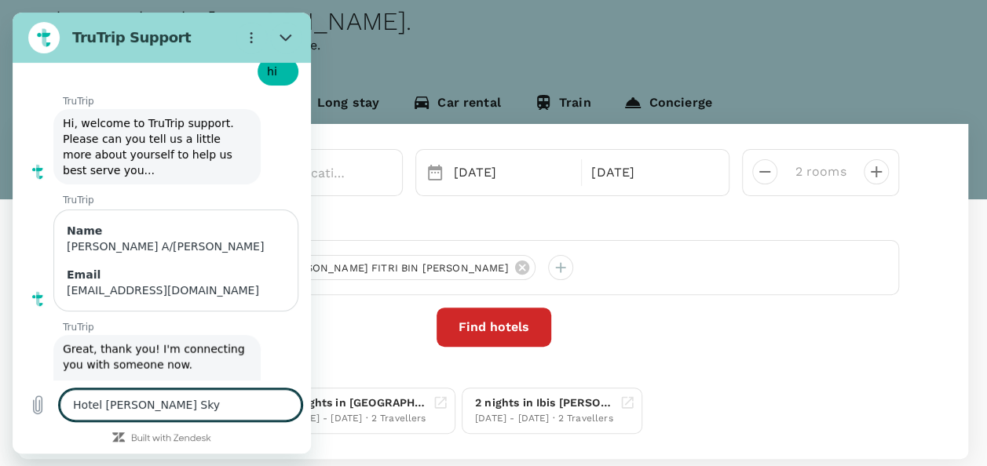
type textarea "Hotel [PERSON_NAME] Sky"
type textarea "x"
drag, startPoint x: 171, startPoint y: 399, endPoint x: -3, endPoint y: 400, distance: 174.3
click html "TruTrip Support This chat is recorded using a cloud service and is subject to t…"
paste textarea "Kualanamu"
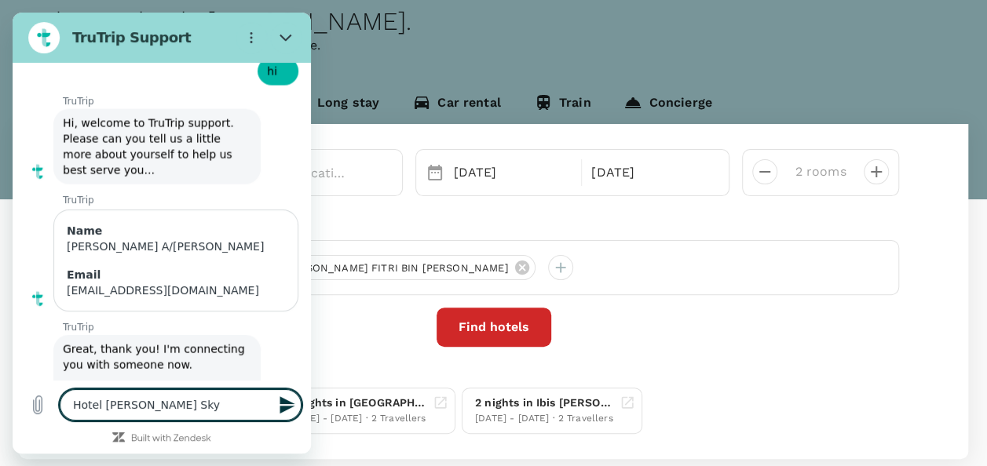
type textarea "[GEOGRAPHIC_DATA][PERSON_NAME]"
type textarea "x"
type textarea "[GEOGRAPHIC_DATA][PERSON_NAME]"
type textarea "x"
type textarea "[GEOGRAPHIC_DATA][PERSON_NAME] n"
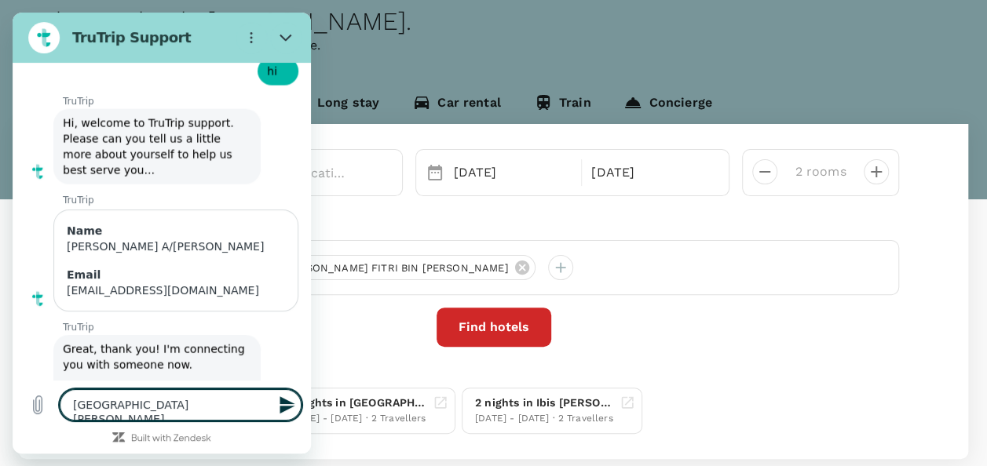
type textarea "x"
type textarea "[GEOGRAPHIC_DATA][PERSON_NAME] no"
type textarea "x"
type textarea "[GEOGRAPHIC_DATA][PERSON_NAME] not"
type textarea "x"
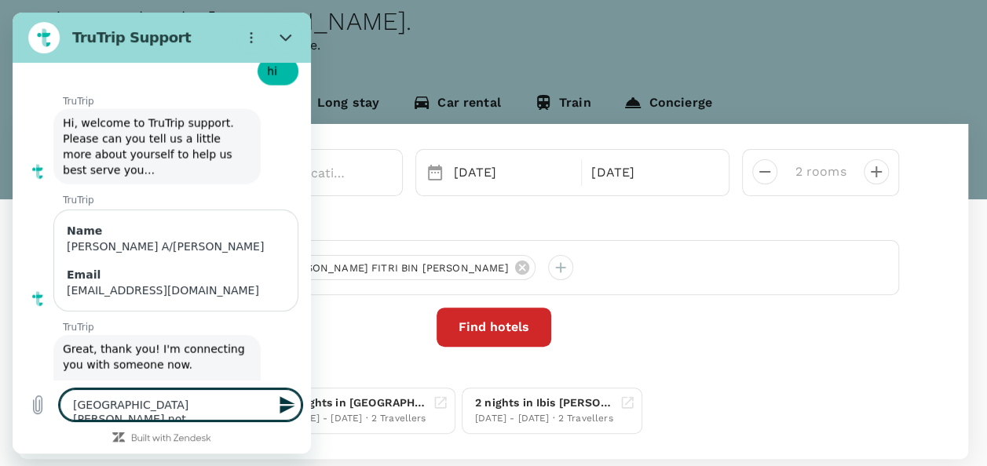
type textarea "[GEOGRAPHIC_DATA][PERSON_NAME] not"
type textarea "x"
type textarea "[GEOGRAPHIC_DATA][PERSON_NAME] not i"
type textarea "x"
type textarea "[GEOGRAPHIC_DATA][PERSON_NAME] not in"
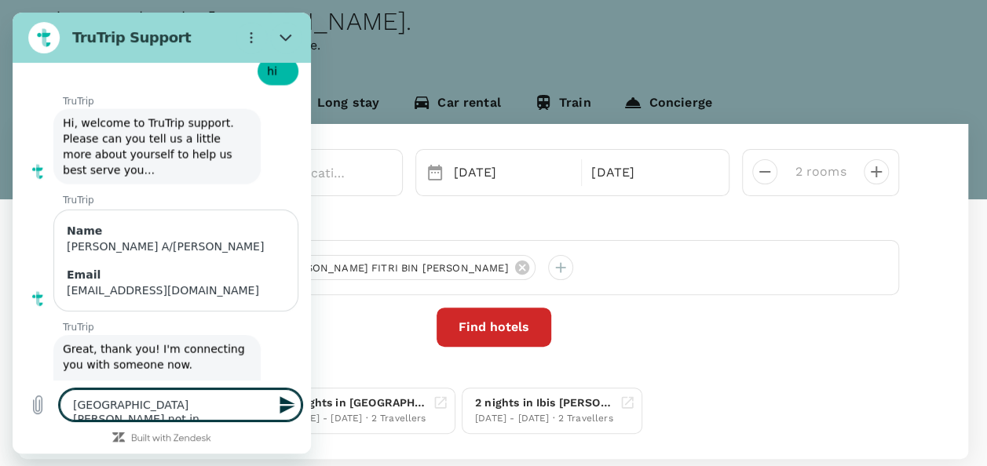
type textarea "x"
type textarea "[GEOGRAPHIC_DATA][PERSON_NAME] not in"
type textarea "x"
type textarea "[GEOGRAPHIC_DATA][PERSON_NAME] not in s"
type textarea "x"
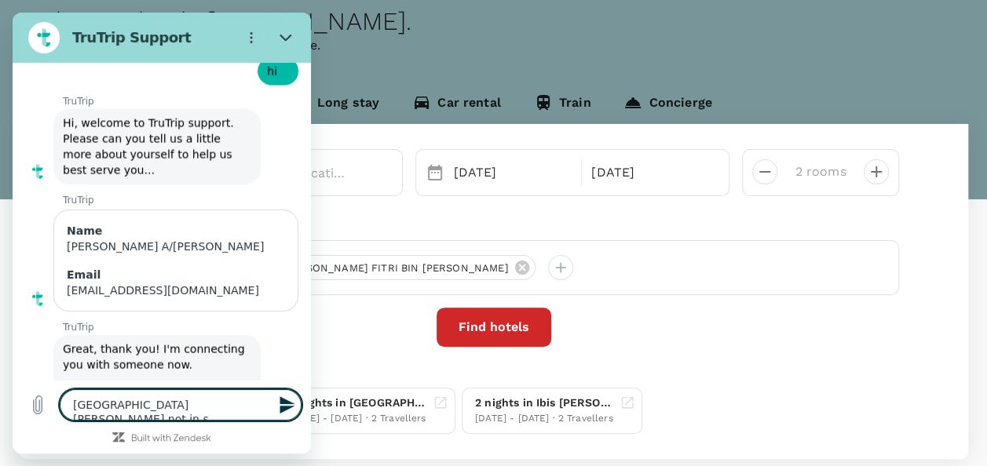
type textarea "[GEOGRAPHIC_DATA][PERSON_NAME] not in sy"
type textarea "x"
type textarea "[GEOGRAPHIC_DATA][PERSON_NAME] not in sys"
type textarea "x"
type textarea "Hotel [PERSON_NAME] Sky Kualanamu not in syst"
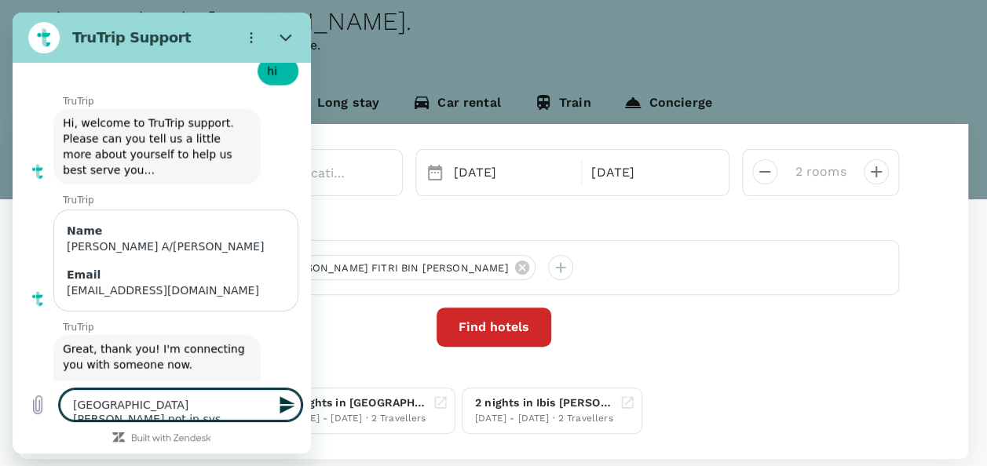
type textarea "x"
type textarea "Hotel [PERSON_NAME] Sky Kualanamu not in [GEOGRAPHIC_DATA]"
type textarea "x"
type textarea "Hotel [PERSON_NAME] Sky Kualanamu not in system"
type textarea "x"
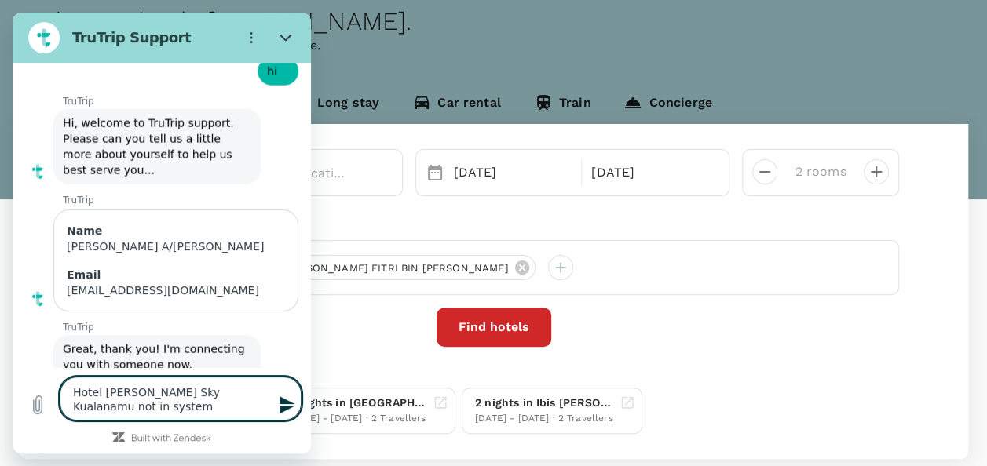
type textarea "Hotel [PERSON_NAME] Sky Kualanamu not in system"
type textarea "x"
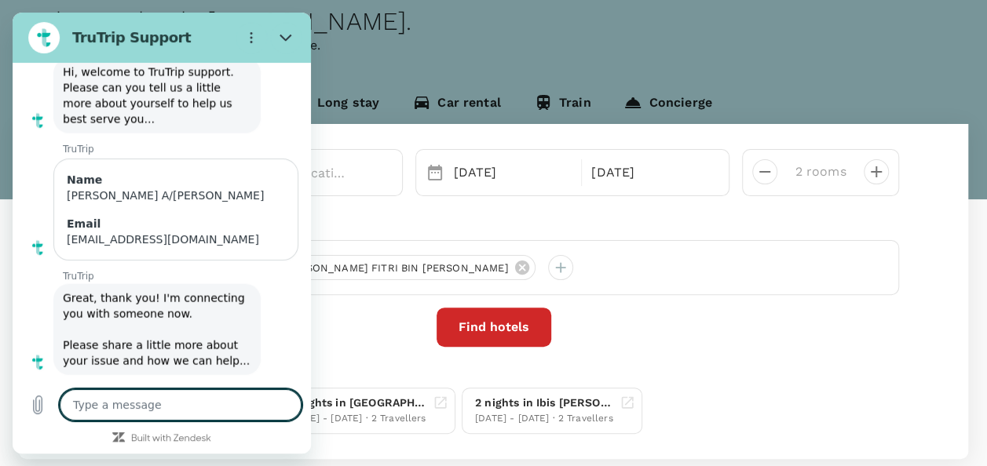
type textarea "x"
type textarea "p"
type textarea "x"
type textarea "pl"
type textarea "x"
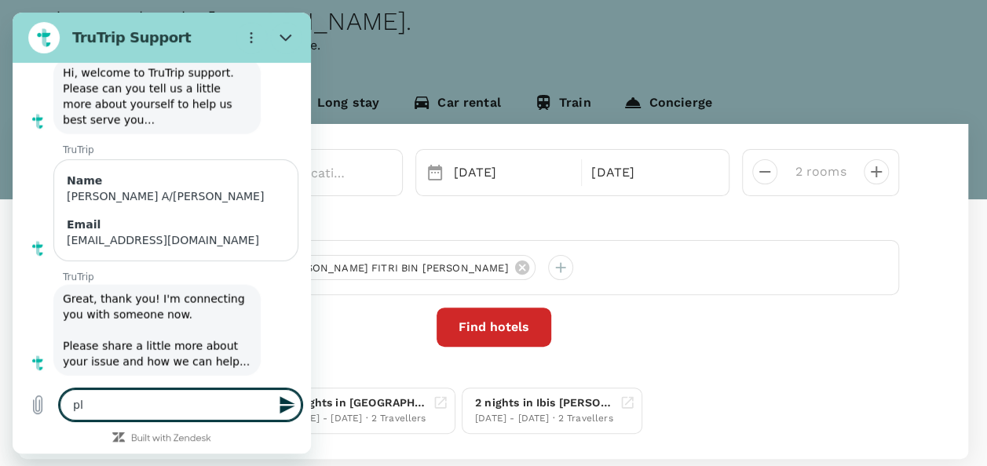
type textarea "ple"
type textarea "x"
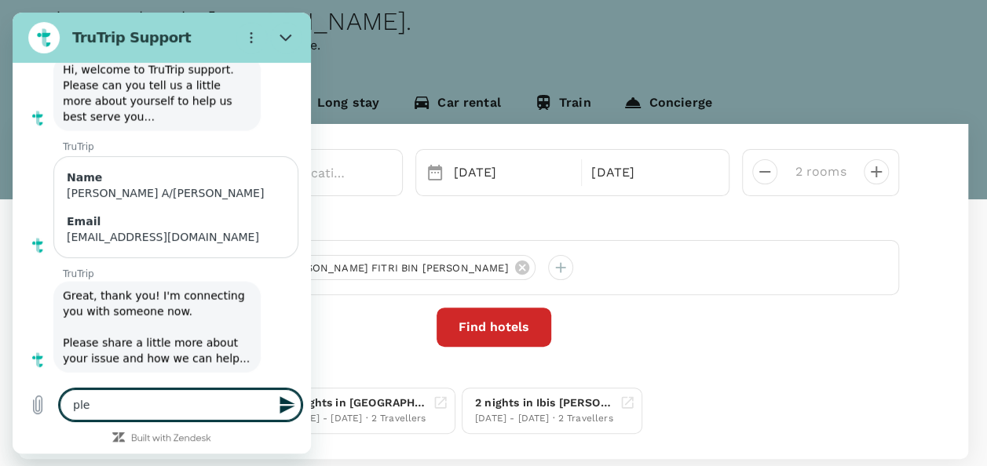
type textarea "plea"
type textarea "x"
type textarea "pleas"
type textarea "x"
type textarea "please"
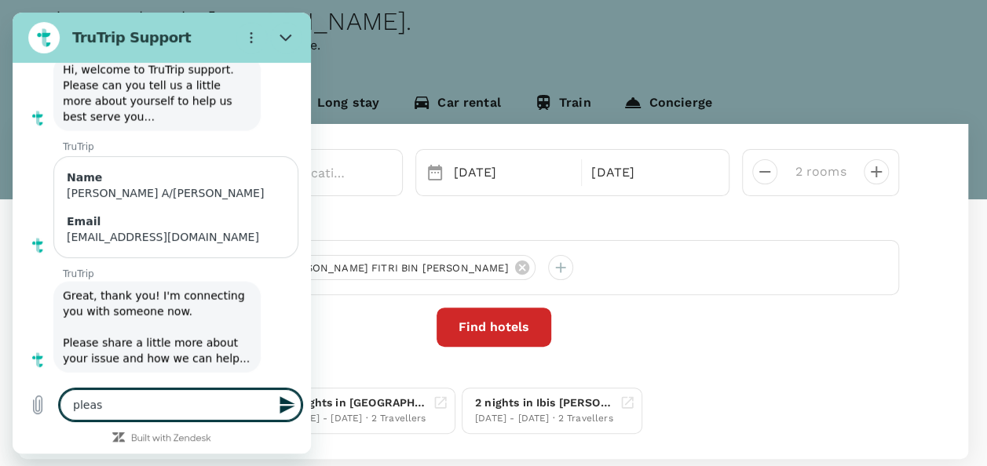
type textarea "x"
type textarea "please"
type textarea "x"
type textarea "please h"
type textarea "x"
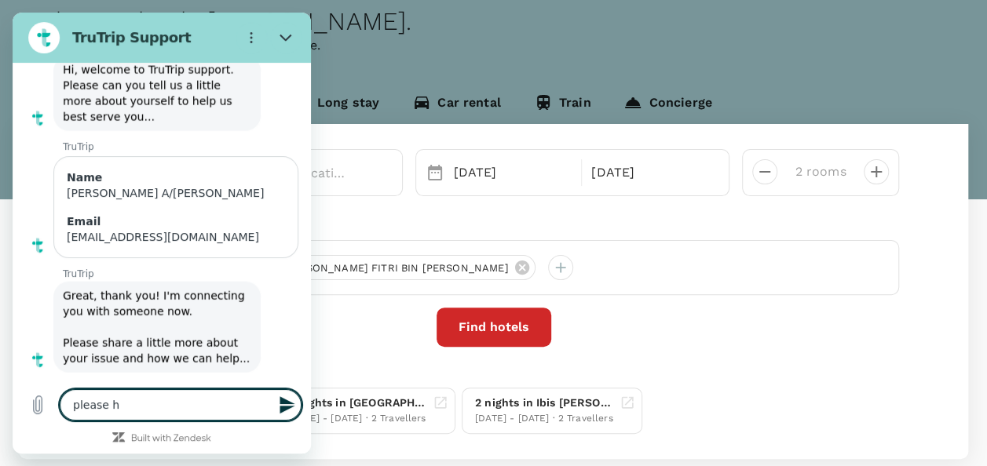
type textarea "please he"
type textarea "x"
type textarea "please hel"
type textarea "x"
type textarea "please help"
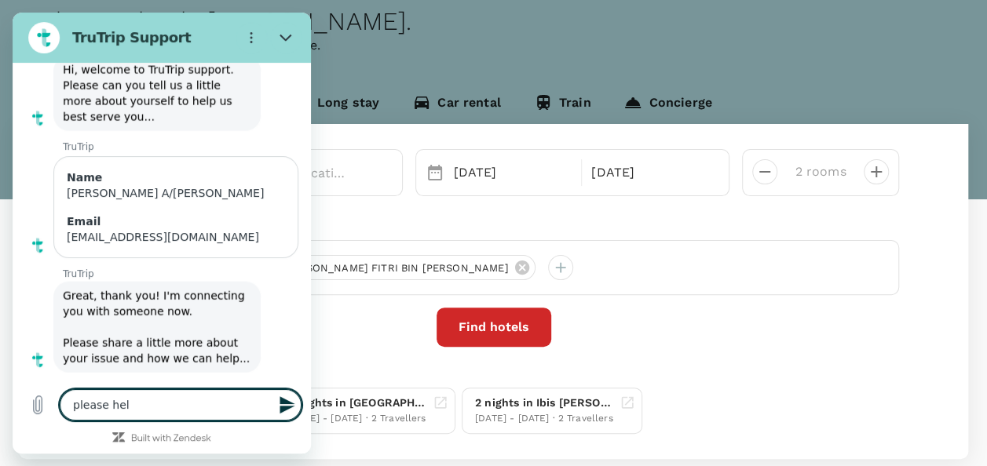
type textarea "x"
type textarea "please help"
type textarea "x"
type textarea "a"
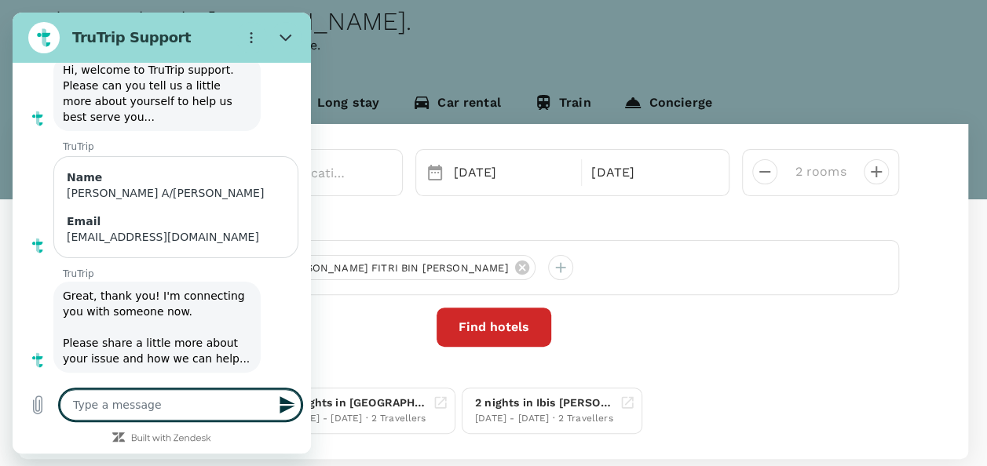
type textarea "x"
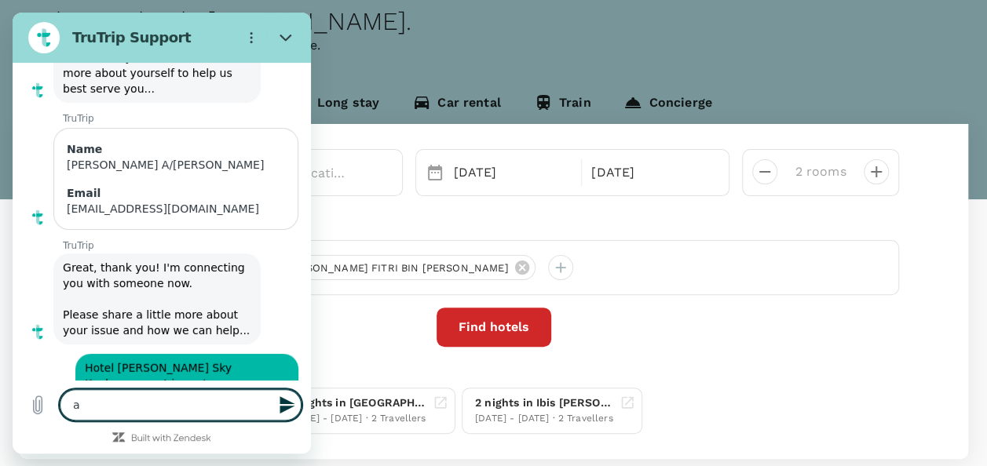
type textarea "as"
type textarea "x"
type textarea "as"
type textarea "x"
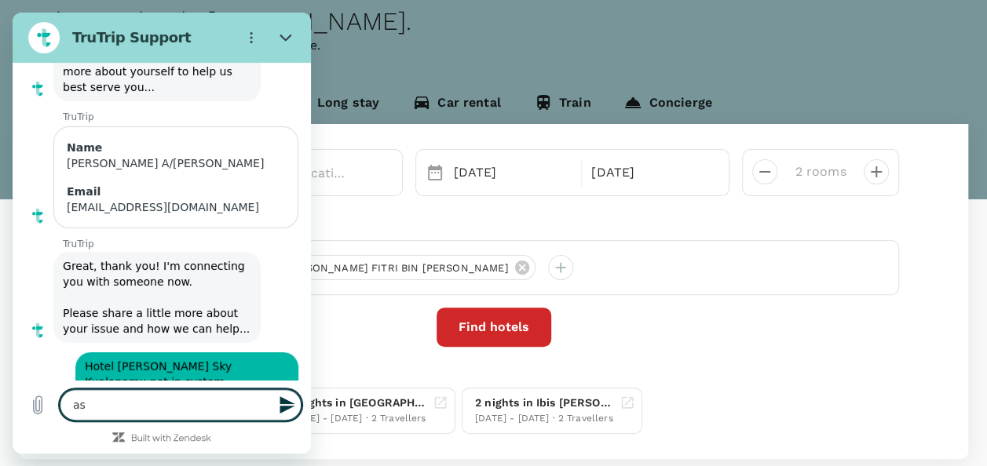
type textarea "as i"
type textarea "x"
type textarea "as i"
type textarea "x"
type textarea "as i n"
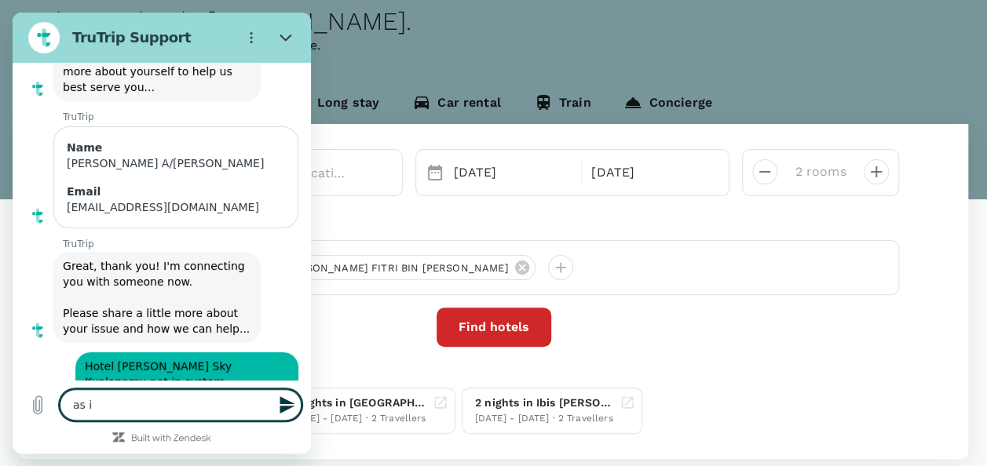
type textarea "x"
type textarea "as i ne"
type textarea "x"
type textarea "as i nee"
type textarea "x"
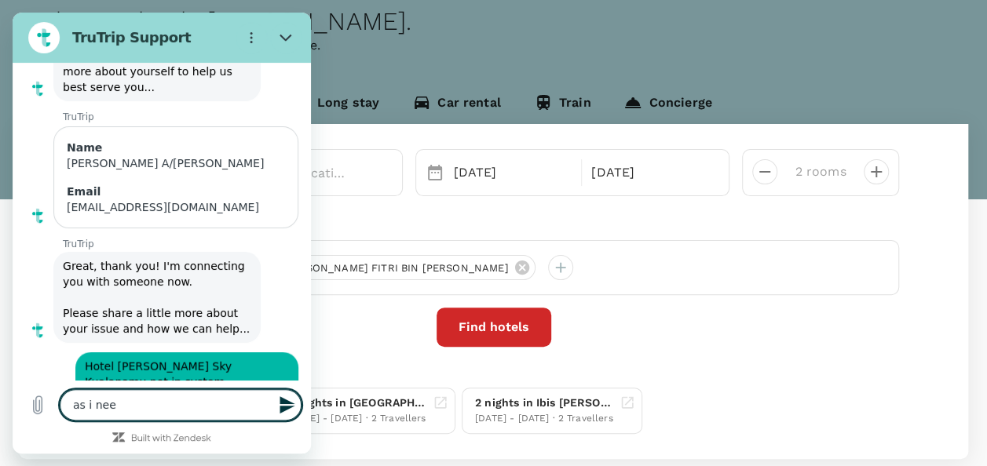
type textarea "as i need"
type textarea "x"
type textarea "as i need"
type textarea "x"
type textarea "as i need t"
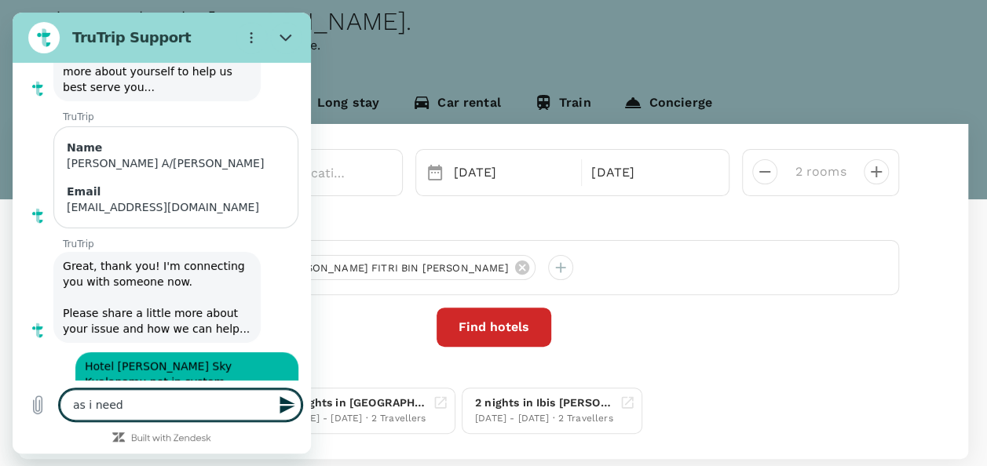
type textarea "x"
type textarea "as i need to"
type textarea "x"
type textarea "as i need to"
type textarea "x"
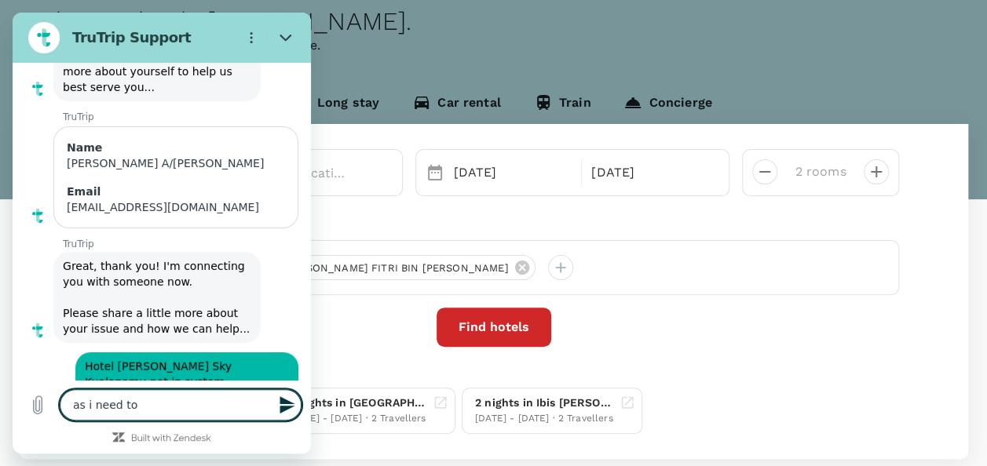
type textarea "as i need to b"
type textarea "x"
type textarea "as i need to bo"
type textarea "x"
type textarea "as i need to boo"
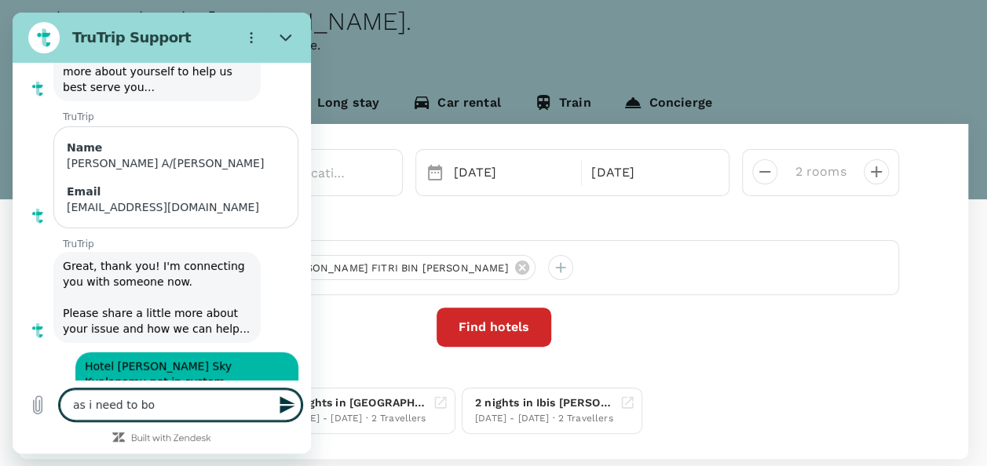
type textarea "x"
type textarea "as i need to book"
type textarea "x"
type textarea "as i need to book"
type textarea "x"
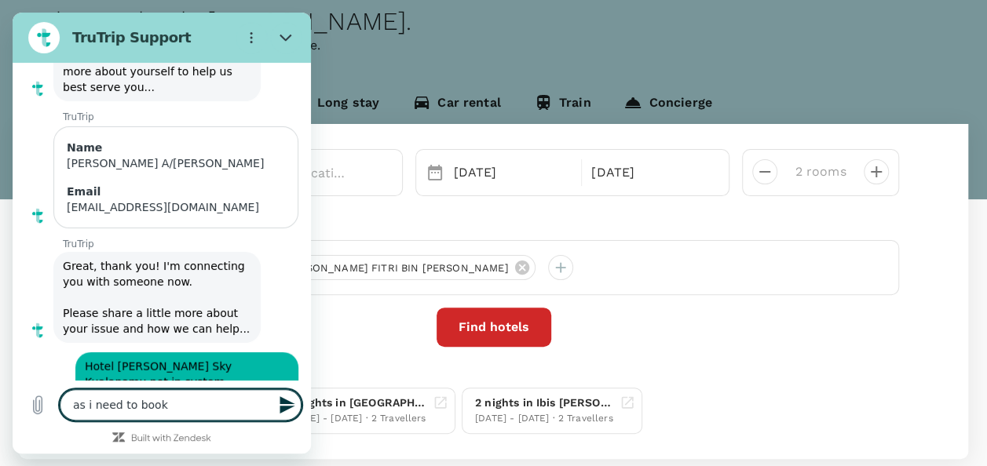
type textarea "as i need to book u"
type textarea "x"
type textarea "as i need to book ur"
type textarea "x"
type textarea "as i need to book urg"
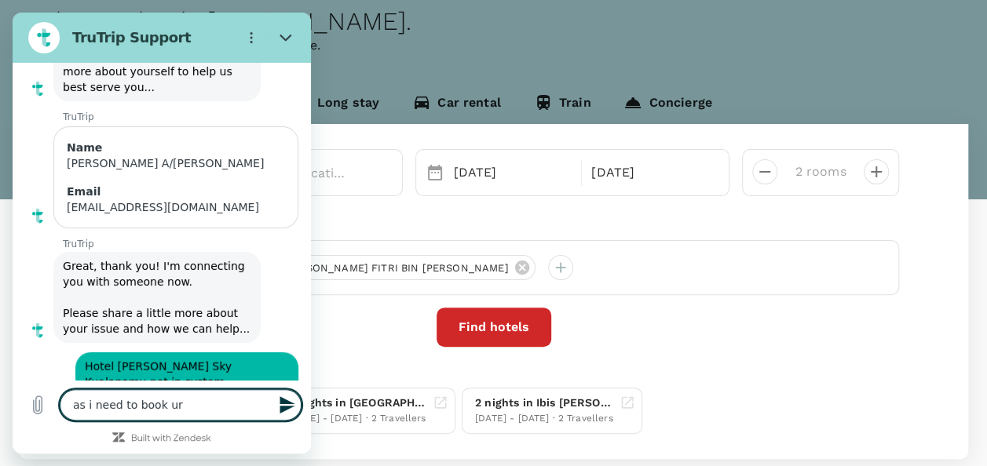
type textarea "x"
type textarea "as i need to book urge"
type textarea "x"
type textarea "as i need to book urgen"
type textarea "x"
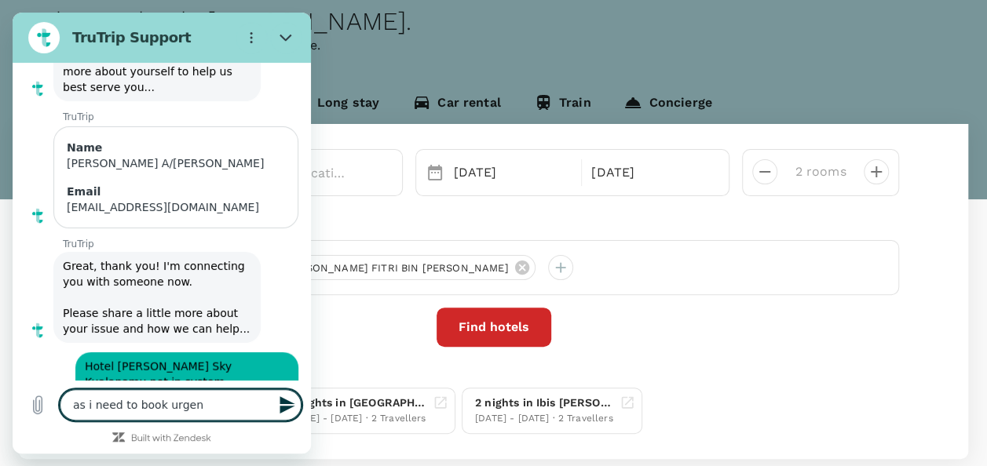
type textarea "as i need to book urgent"
type textarea "x"
type textarea "as i need to book urgentl"
type textarea "x"
type textarea "as i need to book urgently"
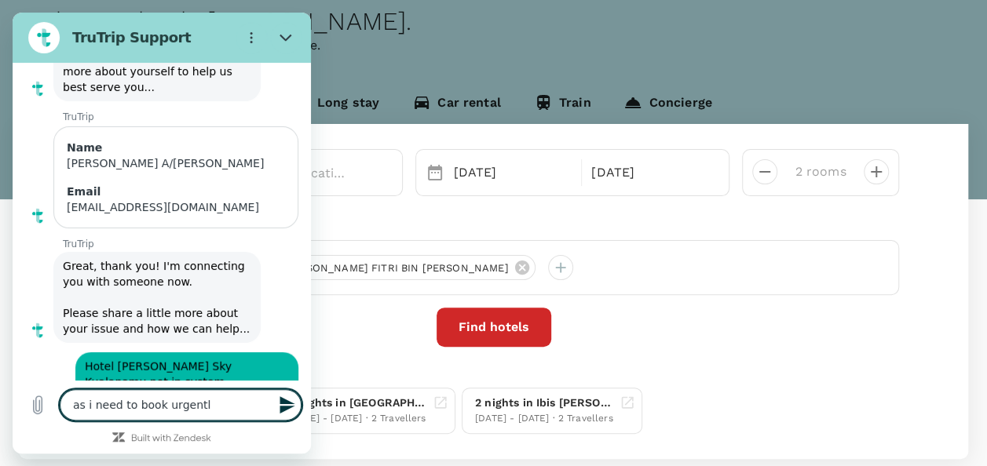
type textarea "x"
type textarea "as i need to book urgently"
type textarea "x"
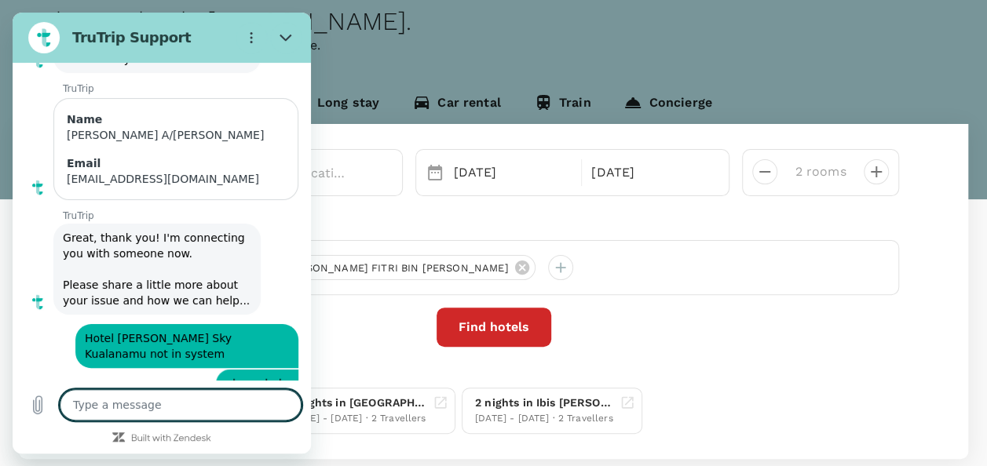
type textarea "x"
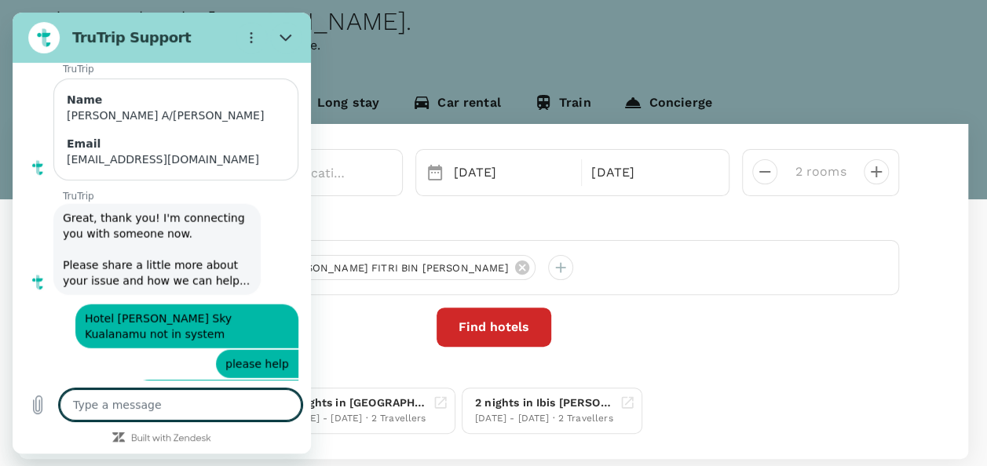
scroll to position [1887, 0]
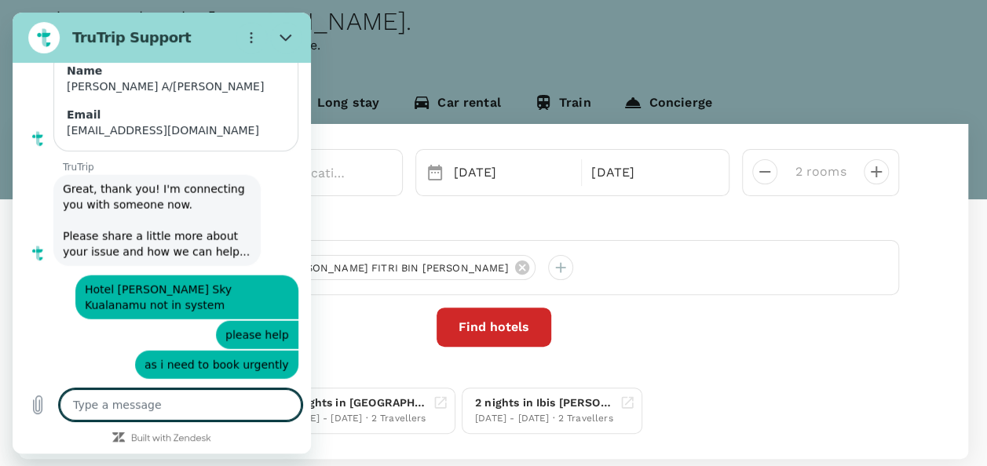
type textarea "x"
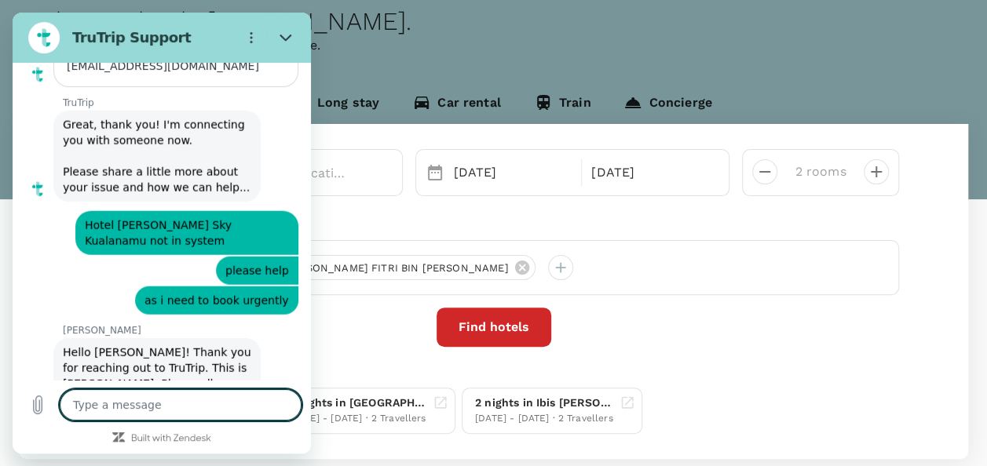
scroll to position [1972, 0]
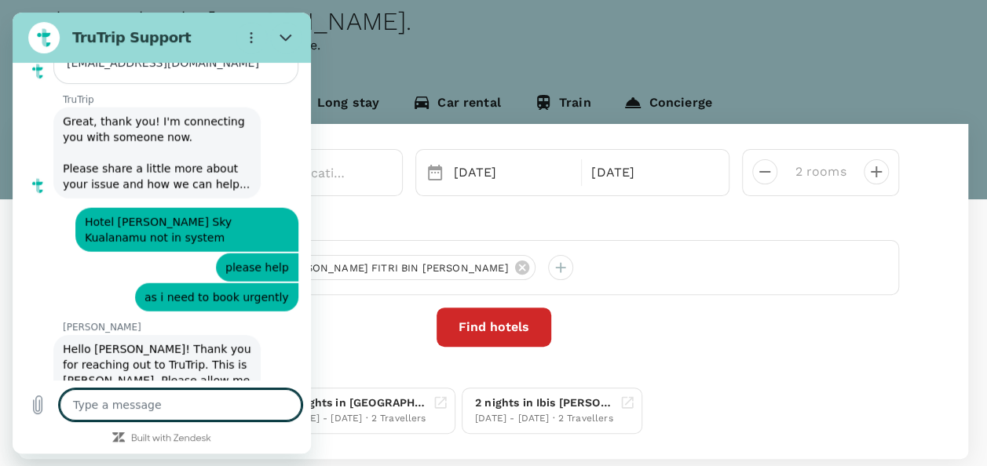
click at [193, 393] on textarea at bounding box center [181, 405] width 242 height 31
click at [194, 397] on textarea at bounding box center [181, 405] width 242 height 31
type textarea "o"
type textarea "x"
type textarea "oj"
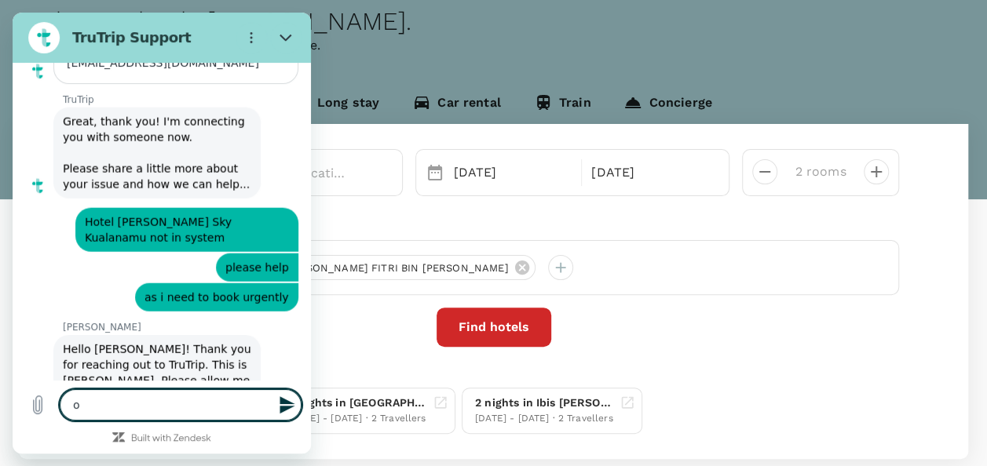
type textarea "x"
type textarea "o"
type textarea "x"
type textarea "ok"
type textarea "x"
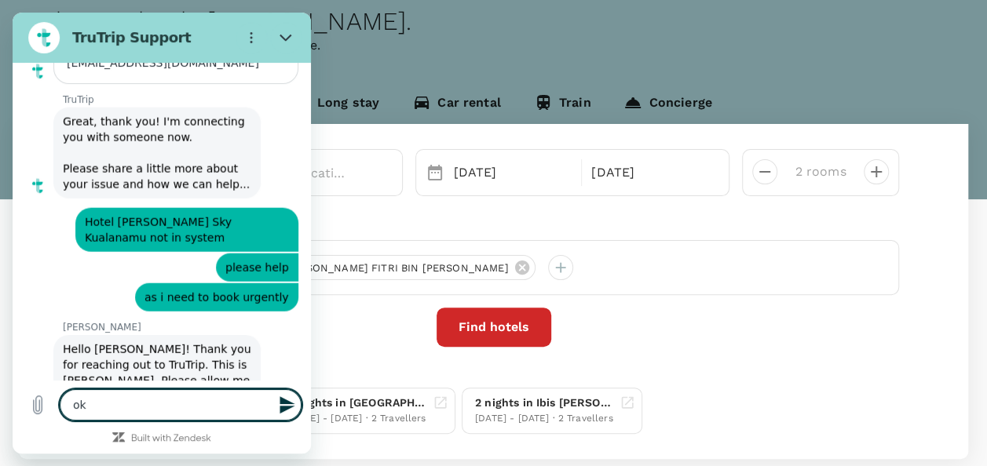
type textarea "ok"
type textarea "x"
type textarea "ok t"
type textarea "x"
type textarea "ok th"
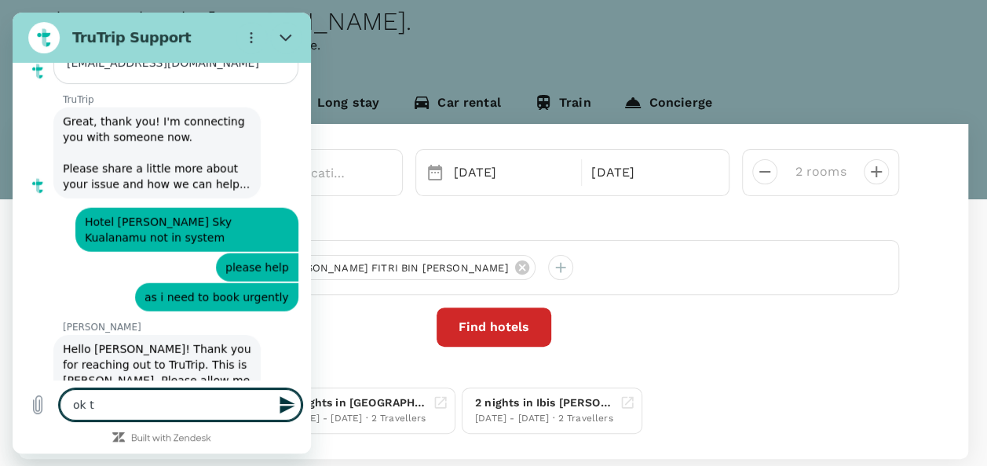
type textarea "x"
type textarea "ok tha"
type textarea "x"
type textarea "ok than"
type textarea "x"
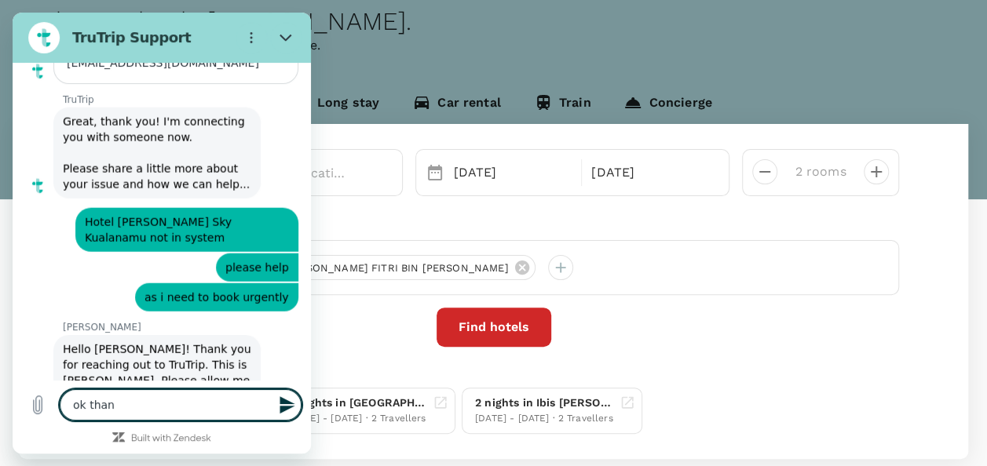
type textarea "ok thank"
type textarea "x"
type textarea "ok thanks"
type textarea "x"
type textarea "ok thanks"
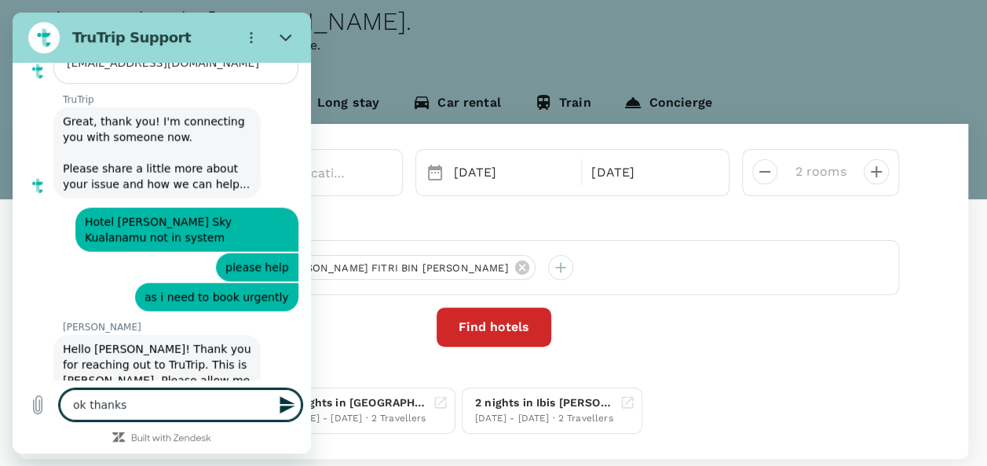
type textarea "x"
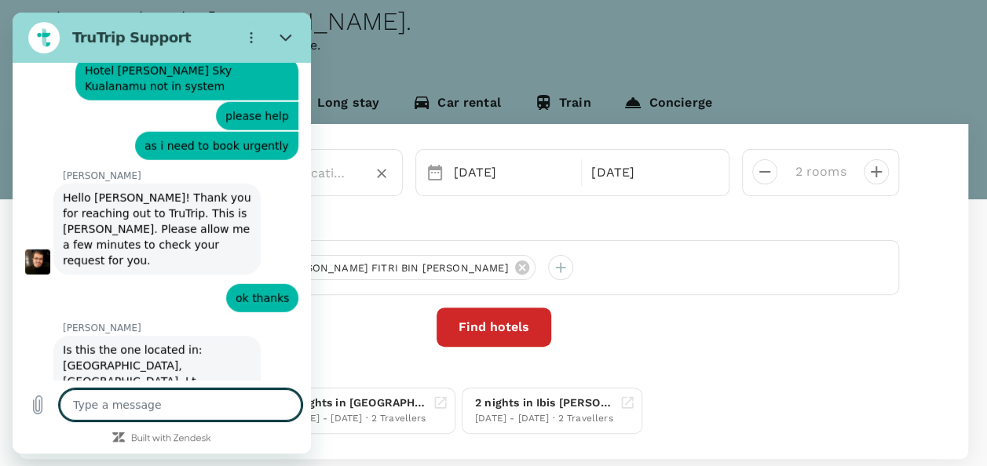
scroll to position [2124, 0]
type textarea "x"
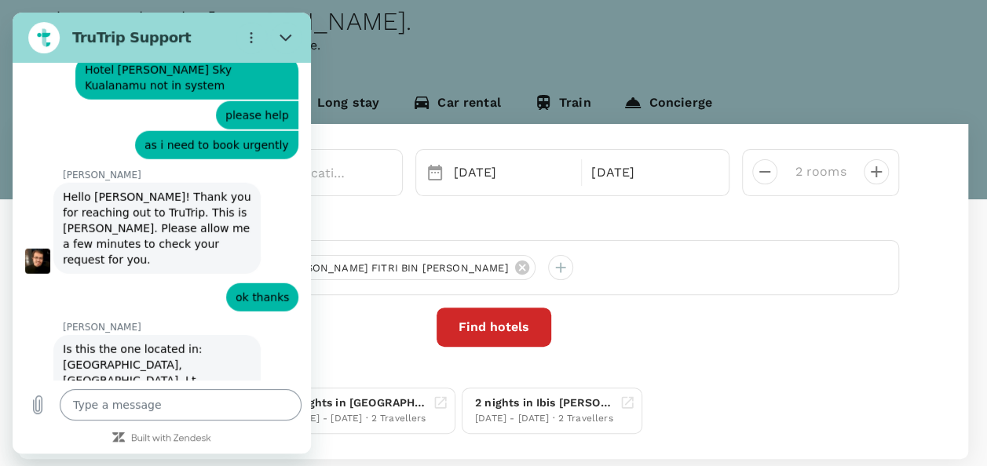
drag, startPoint x: 379, startPoint y: 322, endPoint x: 324, endPoint y: 351, distance: 62.2
click at [188, 411] on textarea at bounding box center [181, 405] width 242 height 31
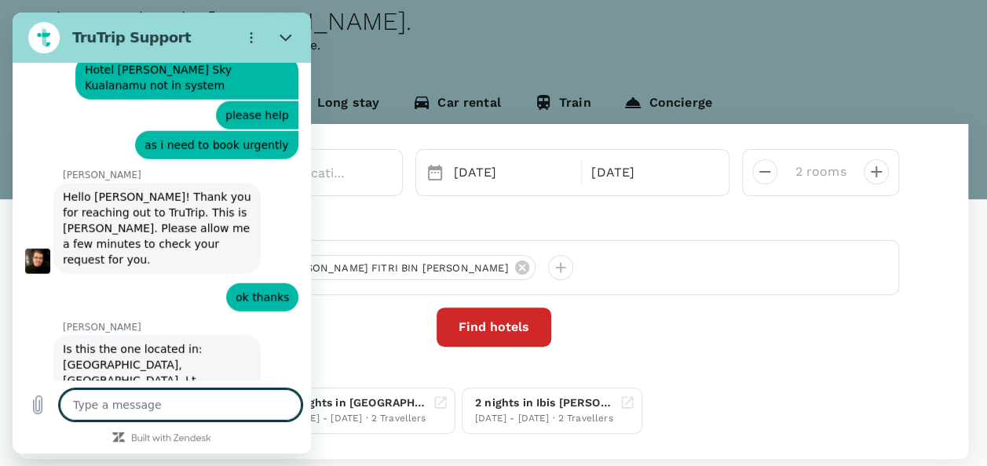
type textarea "y"
type textarea "x"
type textarea "ye"
type textarea "x"
type textarea "yes"
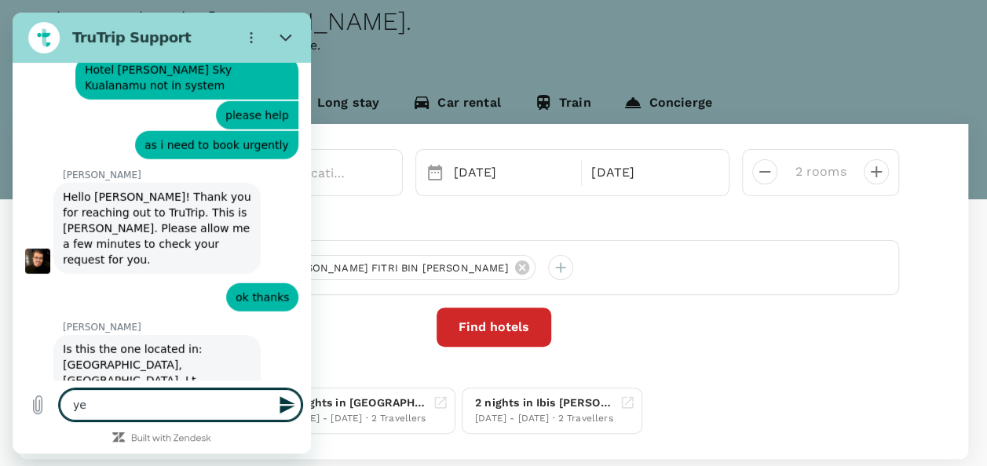
type textarea "x"
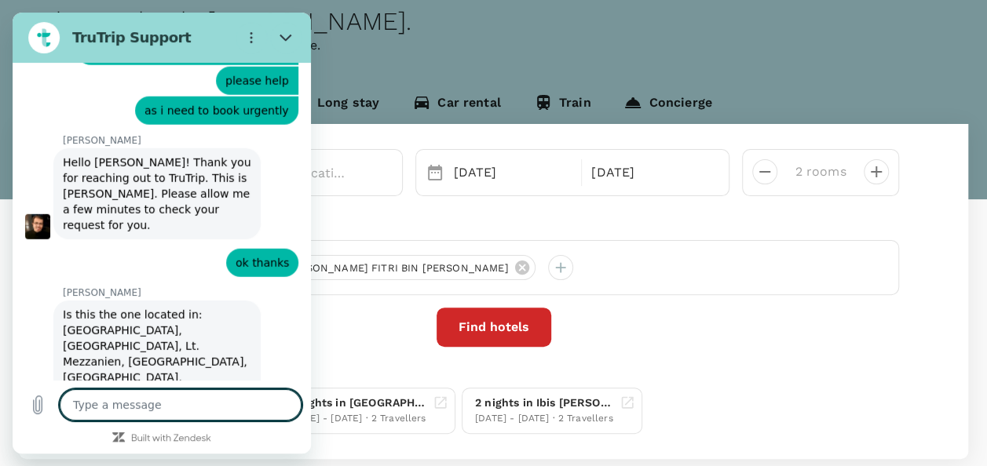
scroll to position [2162, 0]
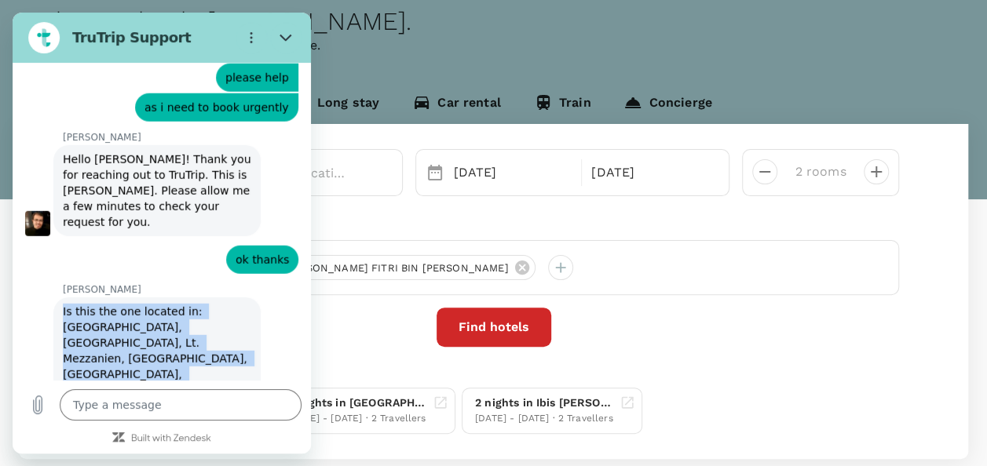
drag, startPoint x: 63, startPoint y: 254, endPoint x: 195, endPoint y: 311, distance: 143.8
click at [195, 311] on div "[PERSON_NAME] says: Is this the one located in: [GEOGRAPHIC_DATA], [GEOGRAPHIC_…" at bounding box center [156, 359] width 207 height 123
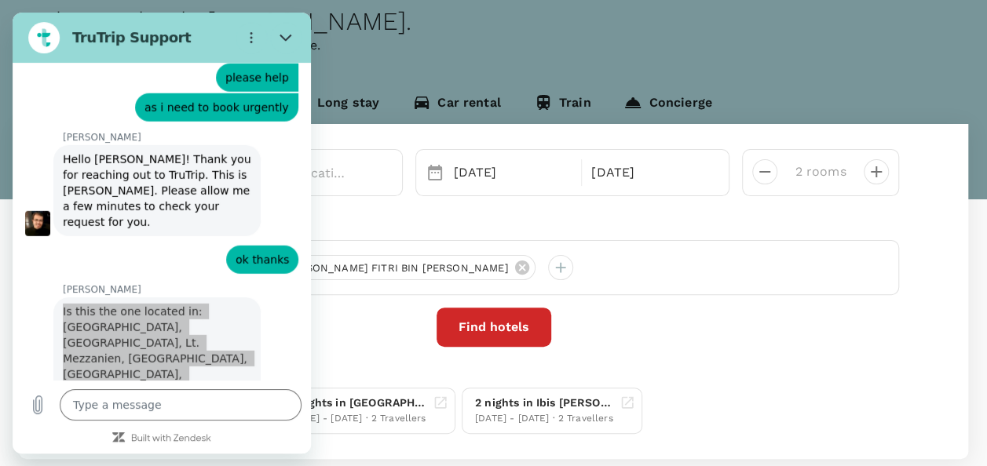
click at [825, 322] on div "Find hotels" at bounding box center [493, 327] width 811 height 39
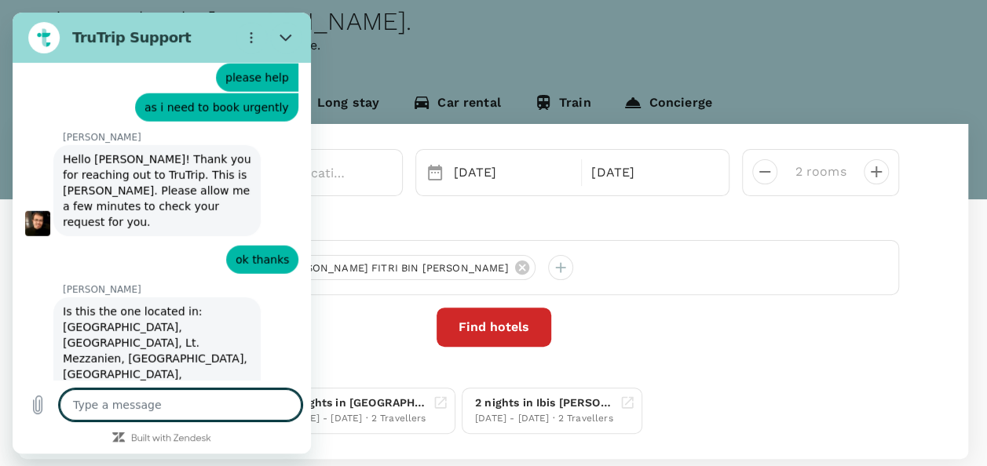
click at [231, 410] on textarea at bounding box center [181, 405] width 242 height 31
click at [121, 399] on textarea at bounding box center [181, 405] width 242 height 31
click at [188, 410] on textarea at bounding box center [181, 405] width 242 height 31
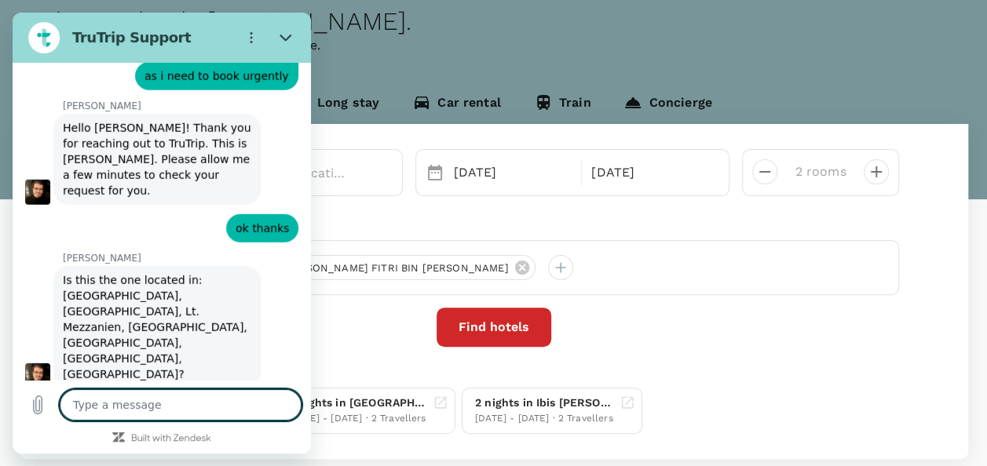
scroll to position [2192, 0]
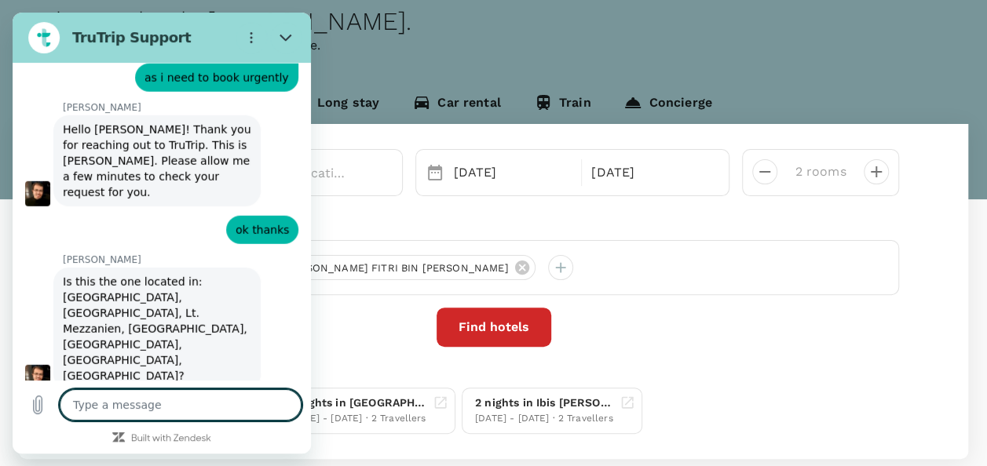
click at [163, 410] on textarea at bounding box center [181, 405] width 242 height 31
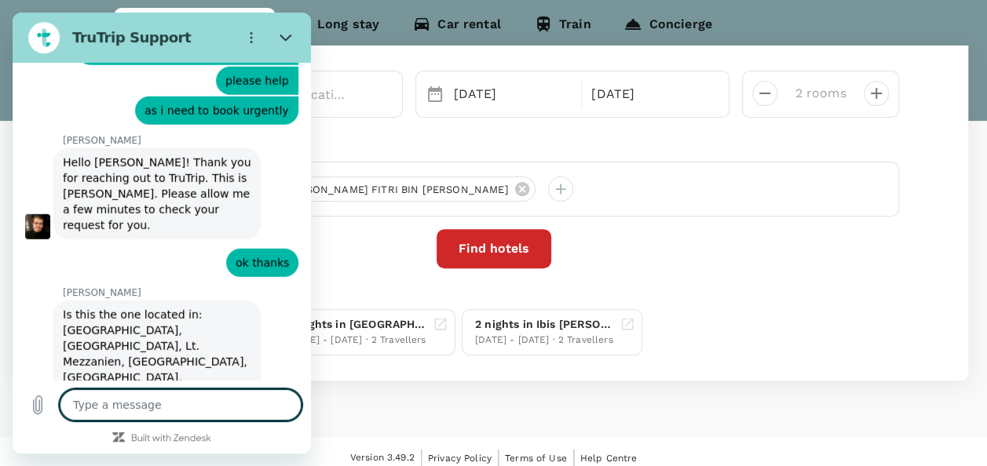
scroll to position [2162, 0]
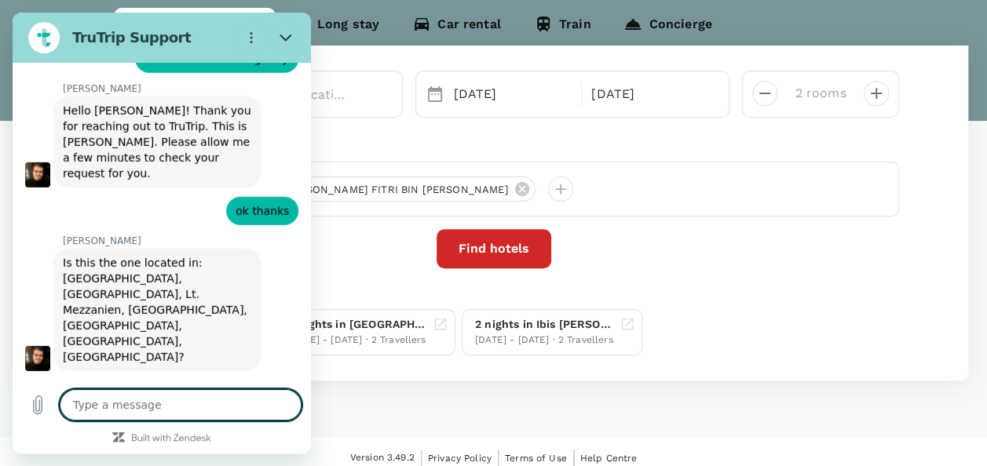
type textarea "x"
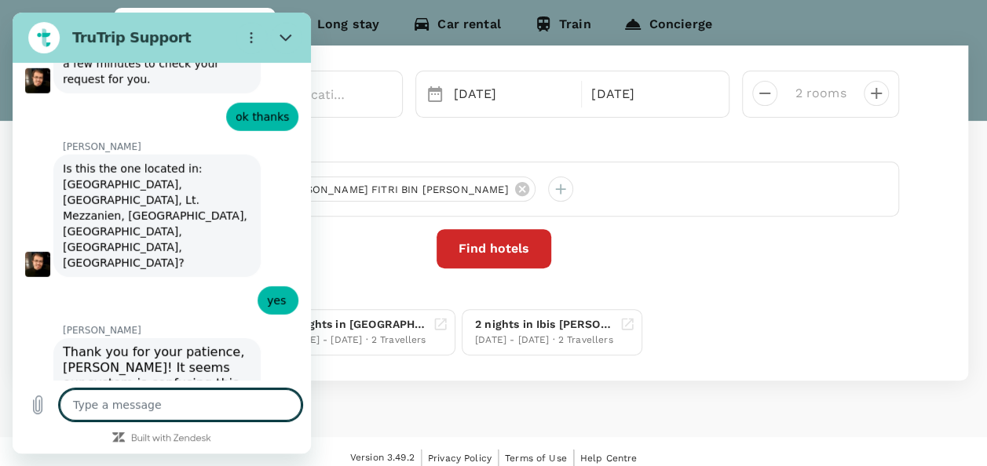
scroll to position [2308, 0]
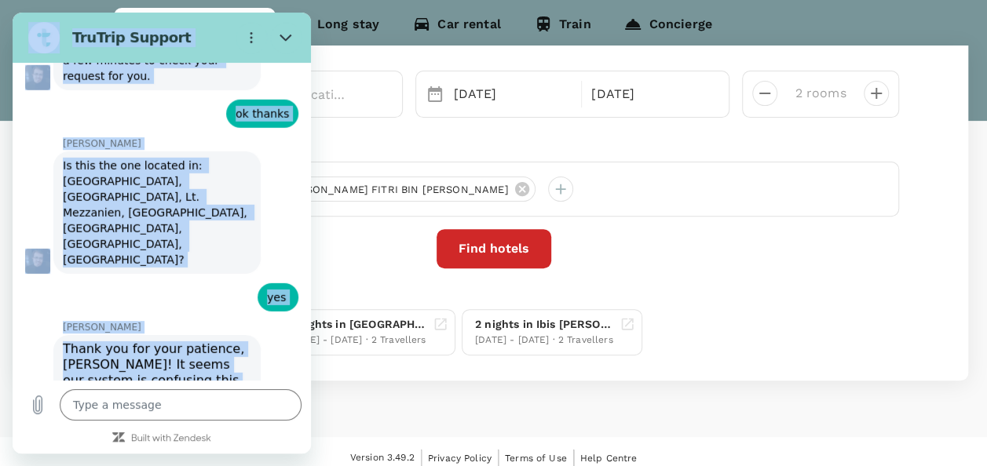
drag, startPoint x: 110, startPoint y: 315, endPoint x: 313, endPoint y: 495, distance: 270.9
click html "TruTrip Support This chat is recorded using a cloud service and is subject to t…"
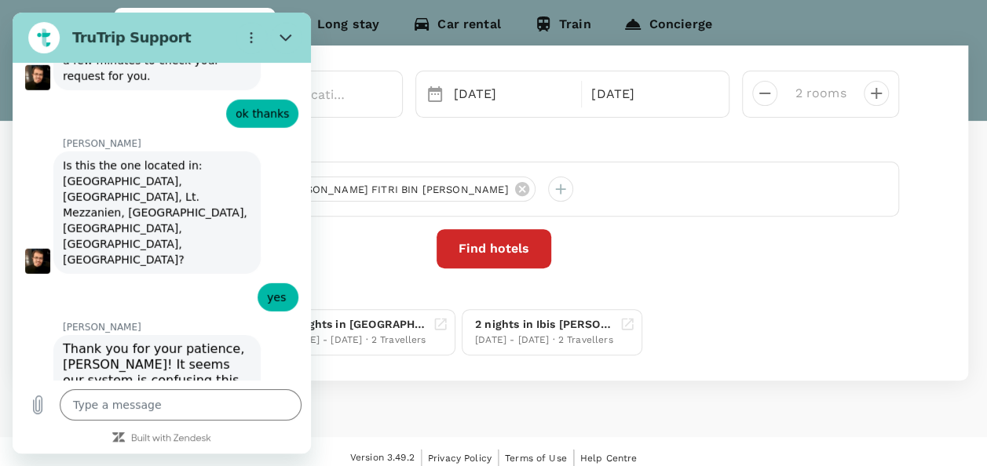
drag, startPoint x: 313, startPoint y: 495, endPoint x: 280, endPoint y: 331, distance: 166.6
click at [280, 334] on div "[PERSON_NAME] says: Thank you for your patience, [PERSON_NAME]! It seems our sy…" at bounding box center [168, 411] width 286 height 155
drag, startPoint x: 112, startPoint y: 320, endPoint x: 97, endPoint y: 335, distance: 21.1
click at [97, 342] on span "Thank you for your patience, [PERSON_NAME]! It seems our system is confusing th…" at bounding box center [156, 412] width 187 height 141
copy span "[GEOGRAPHIC_DATA]"
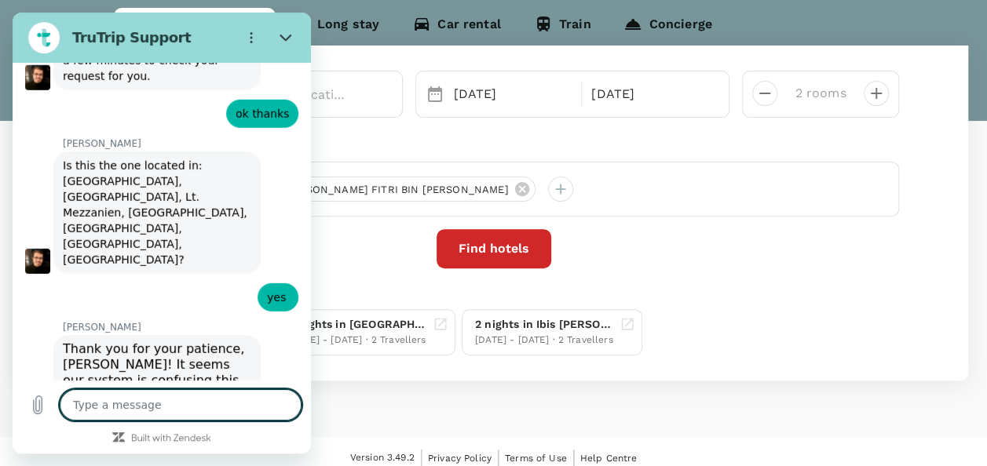
click at [207, 408] on textarea at bounding box center [181, 405] width 242 height 31
type textarea "l"
type textarea "x"
type textarea "le"
type textarea "x"
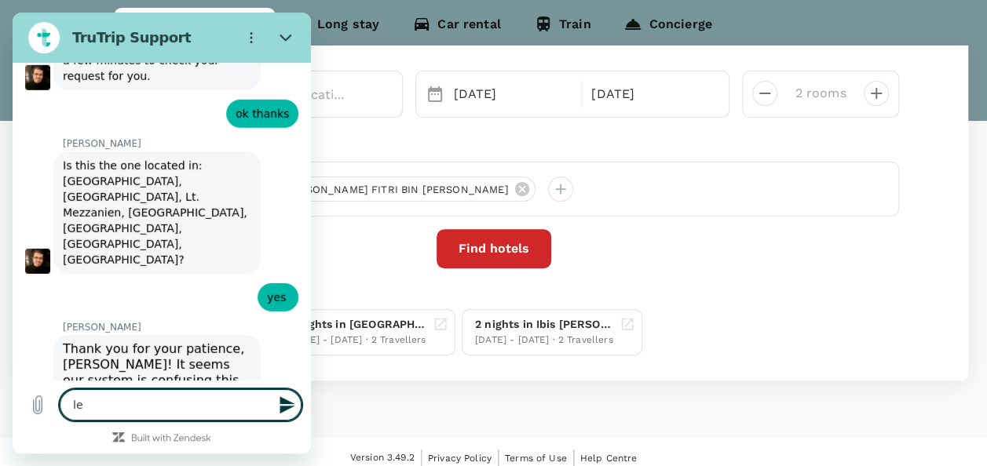
type textarea "let"
type textarea "x"
type textarea "let"
type textarea "x"
type textarea "let m"
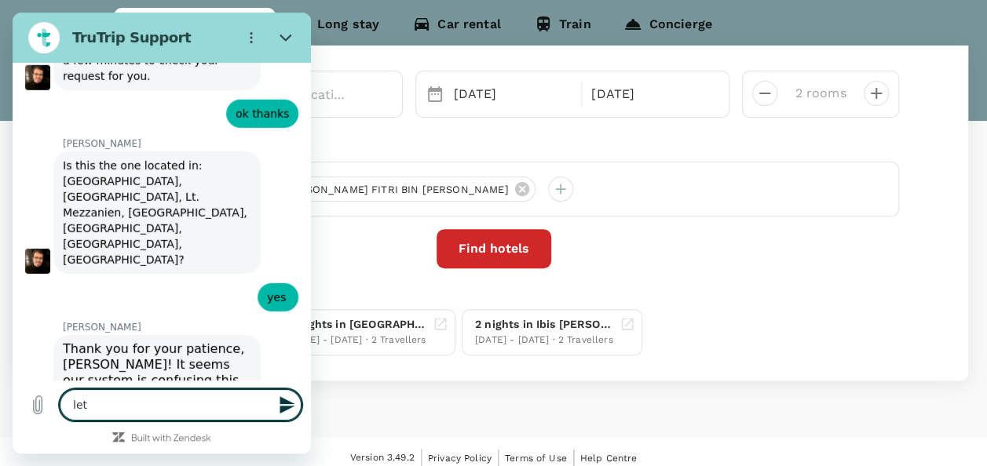
type textarea "x"
type textarea "let me"
type textarea "x"
type textarea "let me"
type textarea "x"
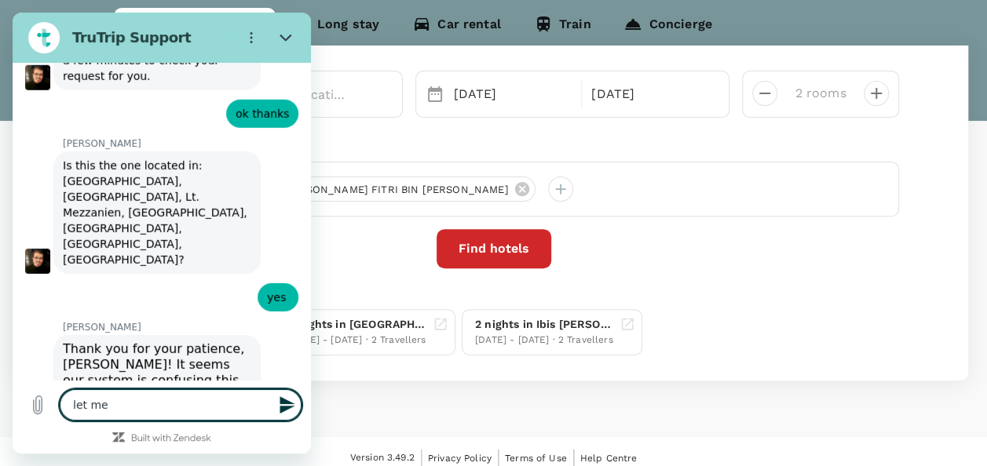
type textarea "let me t"
type textarea "x"
type textarea "let me tr"
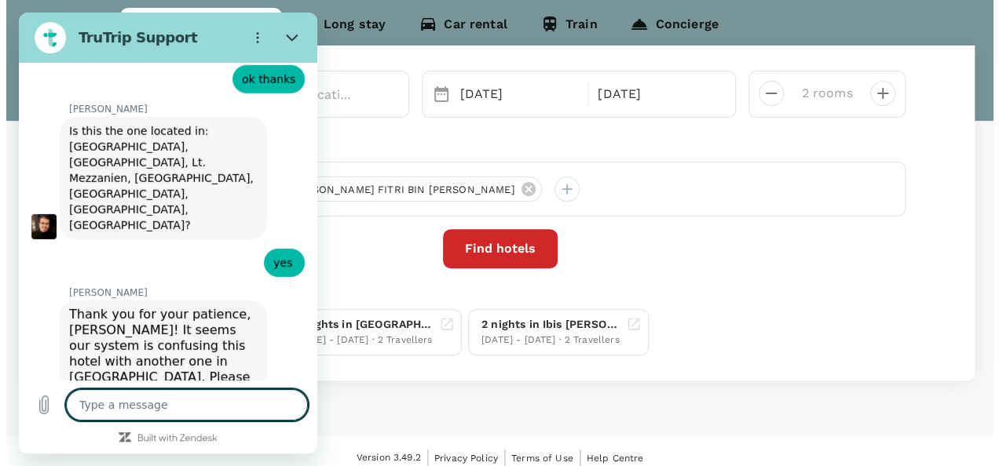
scroll to position [2346, 0]
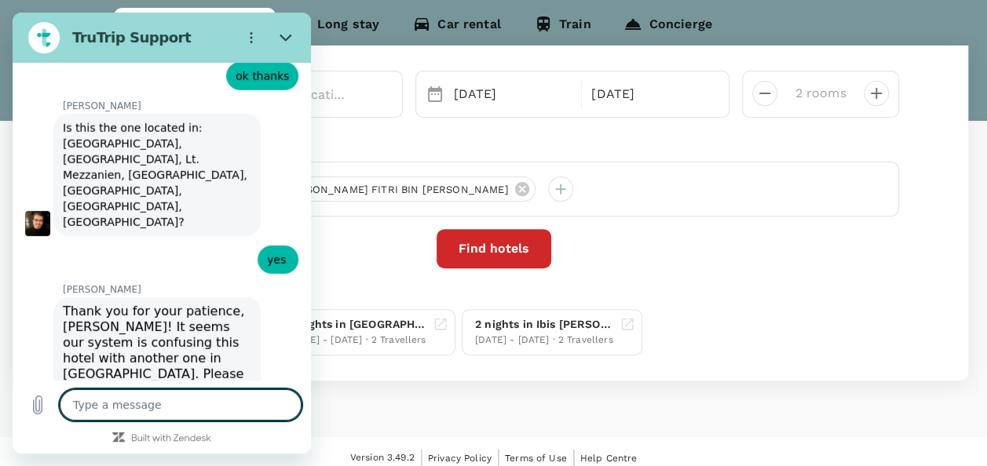
click at [343, 287] on p "Your recent search" at bounding box center [493, 295] width 811 height 16
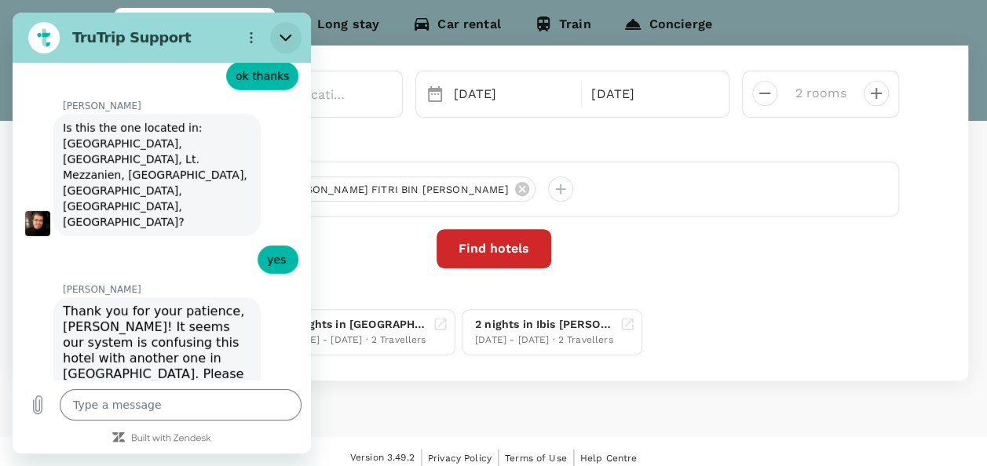
click at [274, 30] on button "Close" at bounding box center [285, 37] width 31 height 31
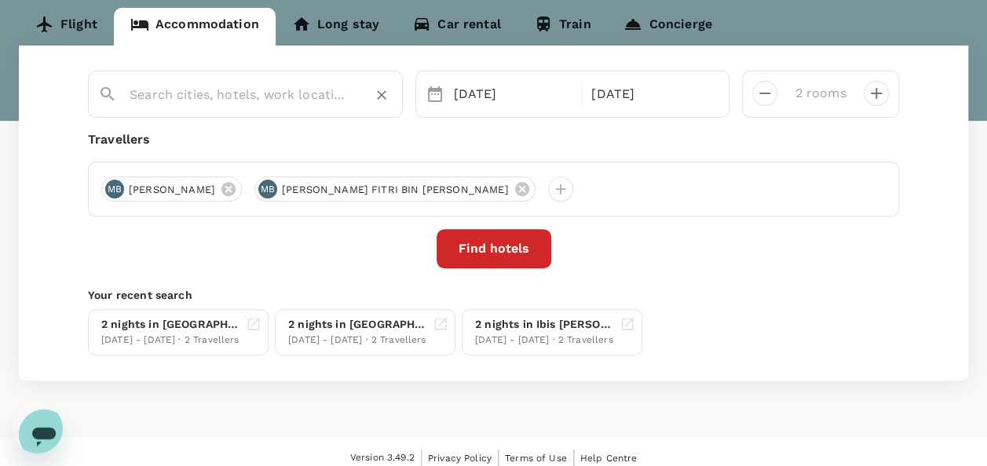
drag, startPoint x: 266, startPoint y: 91, endPoint x: 267, endPoint y: 103, distance: 11.8
click at [269, 97] on input "text" at bounding box center [239, 94] width 219 height 24
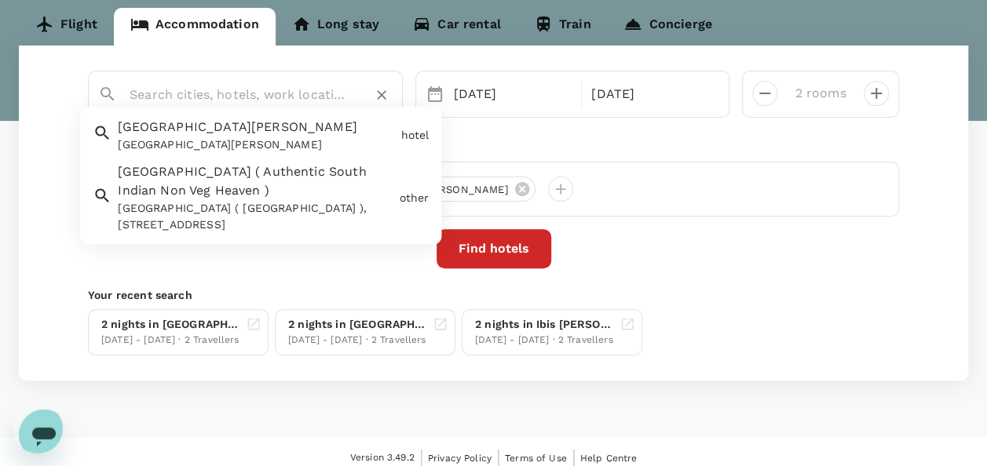
paste input "[GEOGRAPHIC_DATA]"
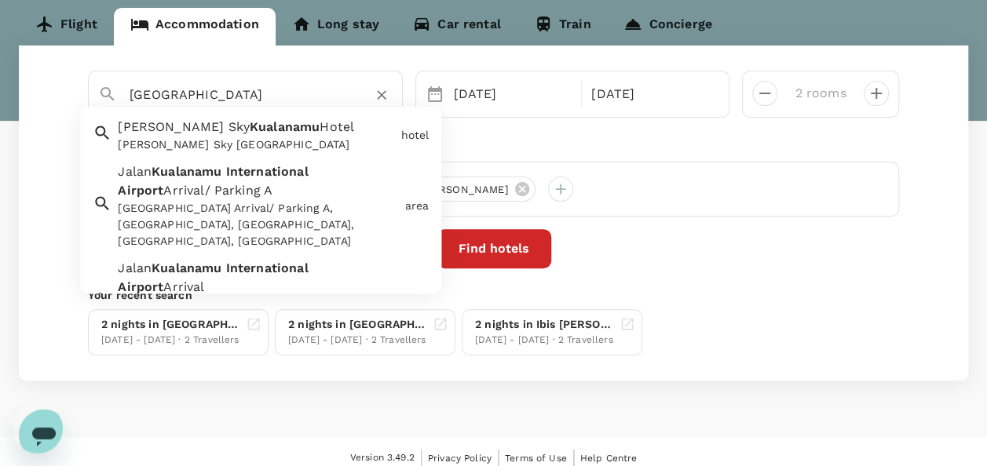
click at [320, 124] on span "Hotel" at bounding box center [337, 127] width 35 height 15
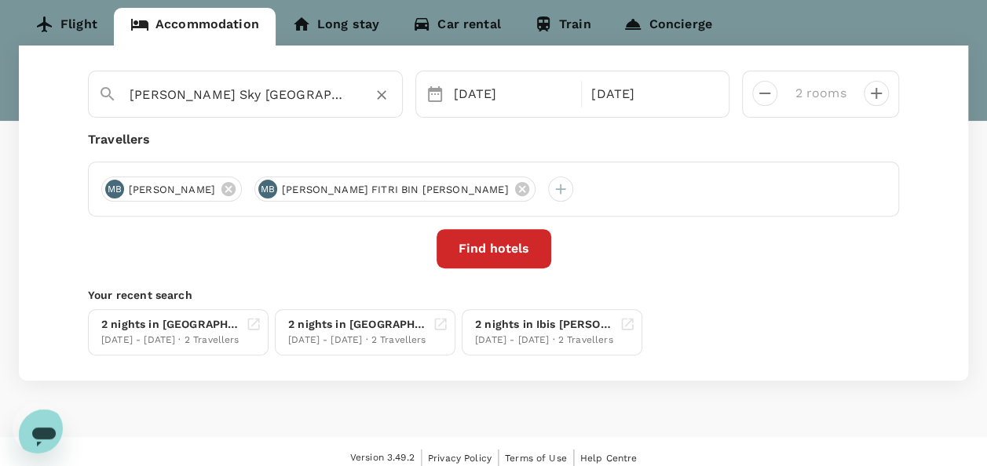
click at [510, 242] on button "Find hotels" at bounding box center [494, 248] width 115 height 39
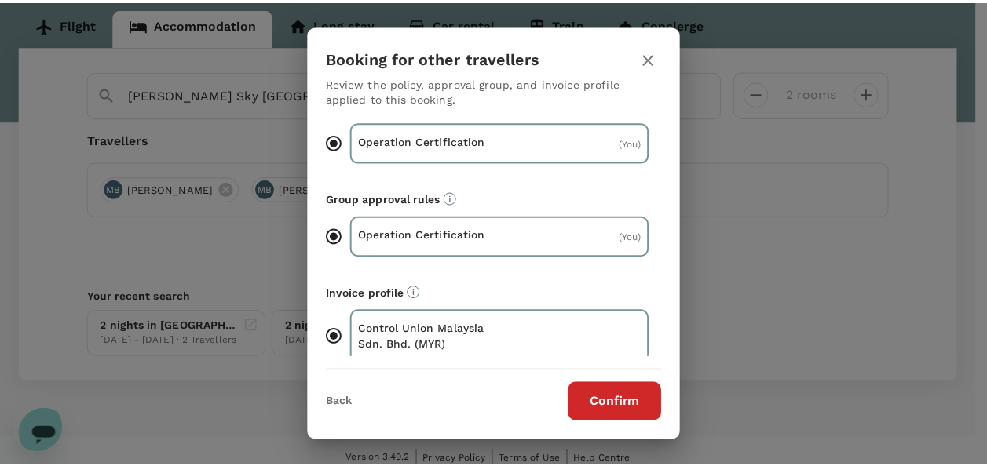
scroll to position [43, 0]
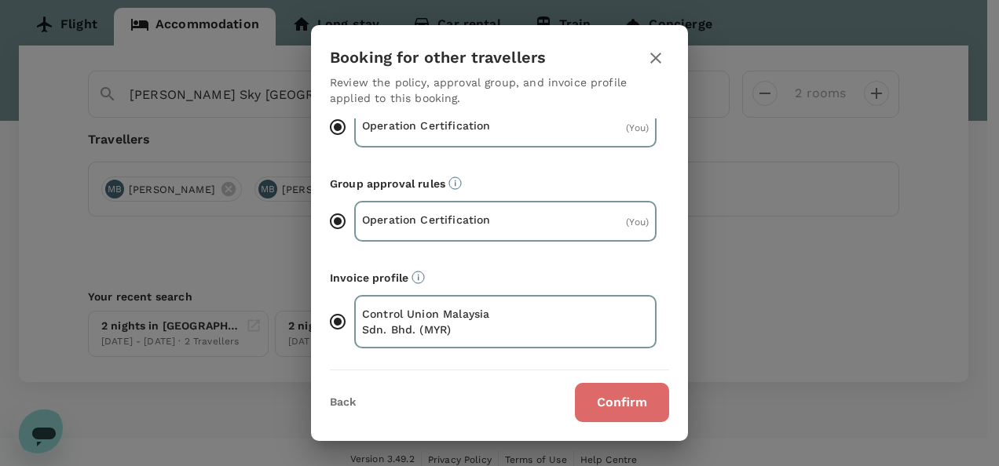
click at [604, 397] on button "Confirm" at bounding box center [622, 402] width 94 height 39
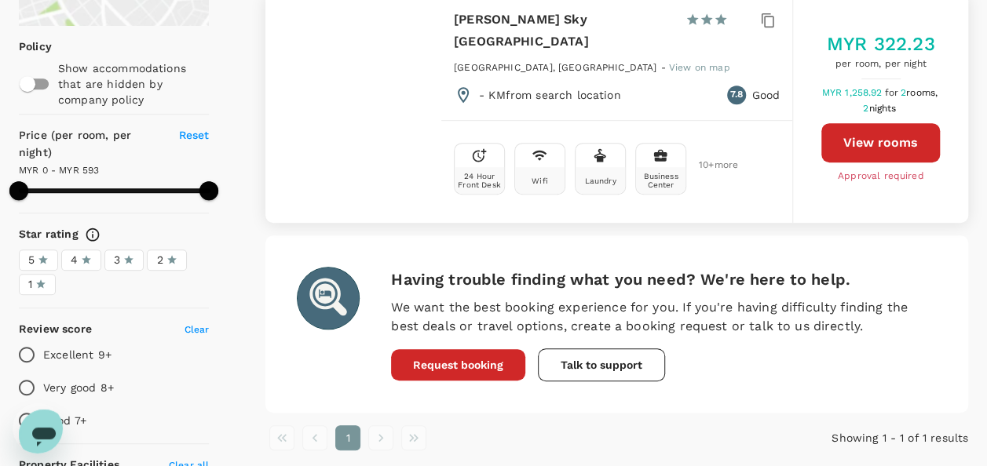
scroll to position [236, 0]
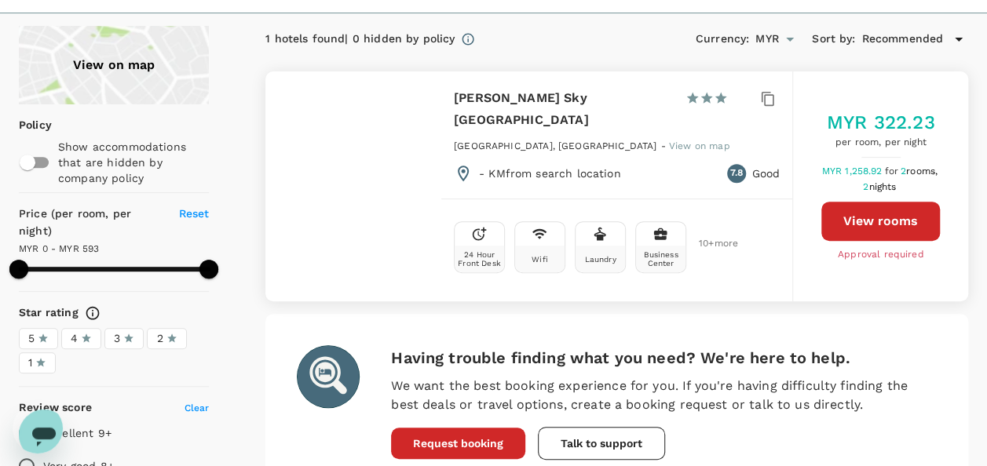
click at [36, 421] on icon "Open messaging window" at bounding box center [44, 435] width 28 height 28
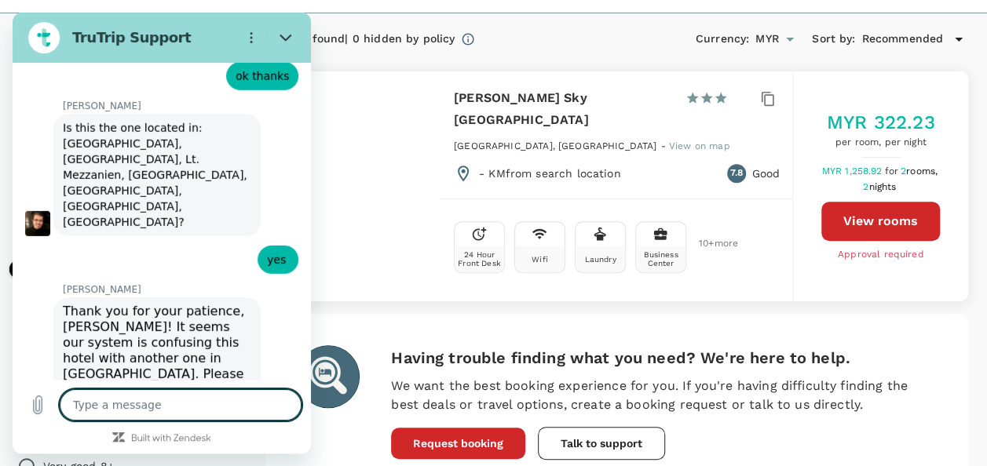
click at [142, 408] on textarea at bounding box center [181, 405] width 242 height 31
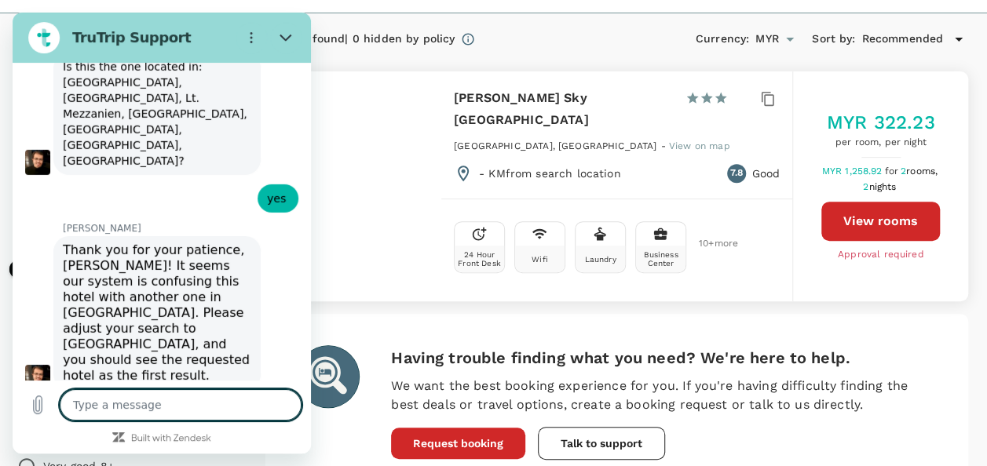
scroll to position [2405, 0]
click at [280, 36] on icon "Close" at bounding box center [286, 38] width 12 height 7
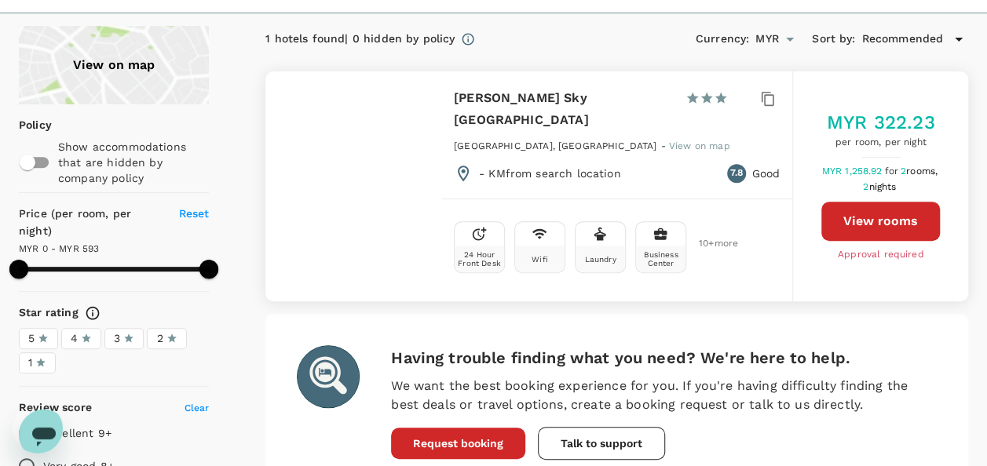
scroll to position [2407, 0]
